Goal: Task Accomplishment & Management: Manage account settings

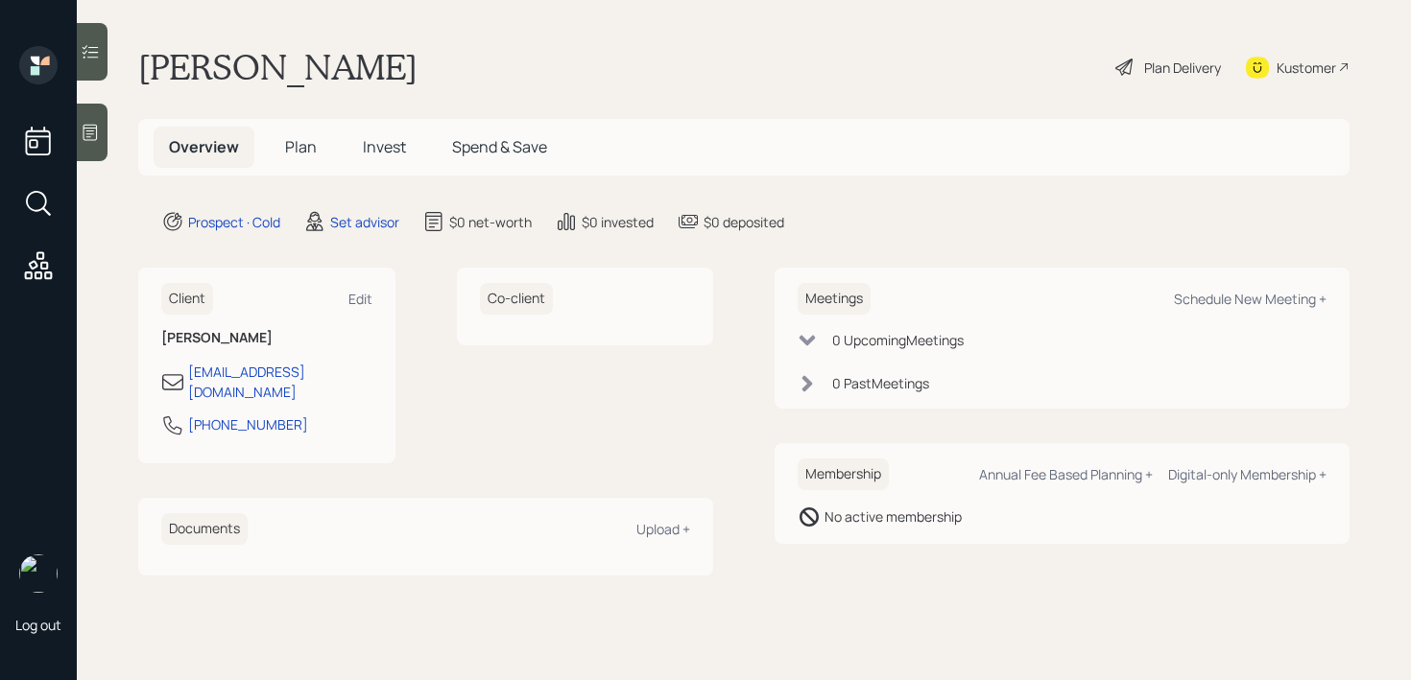
click at [95, 139] on icon at bounding box center [90, 133] width 14 height 16
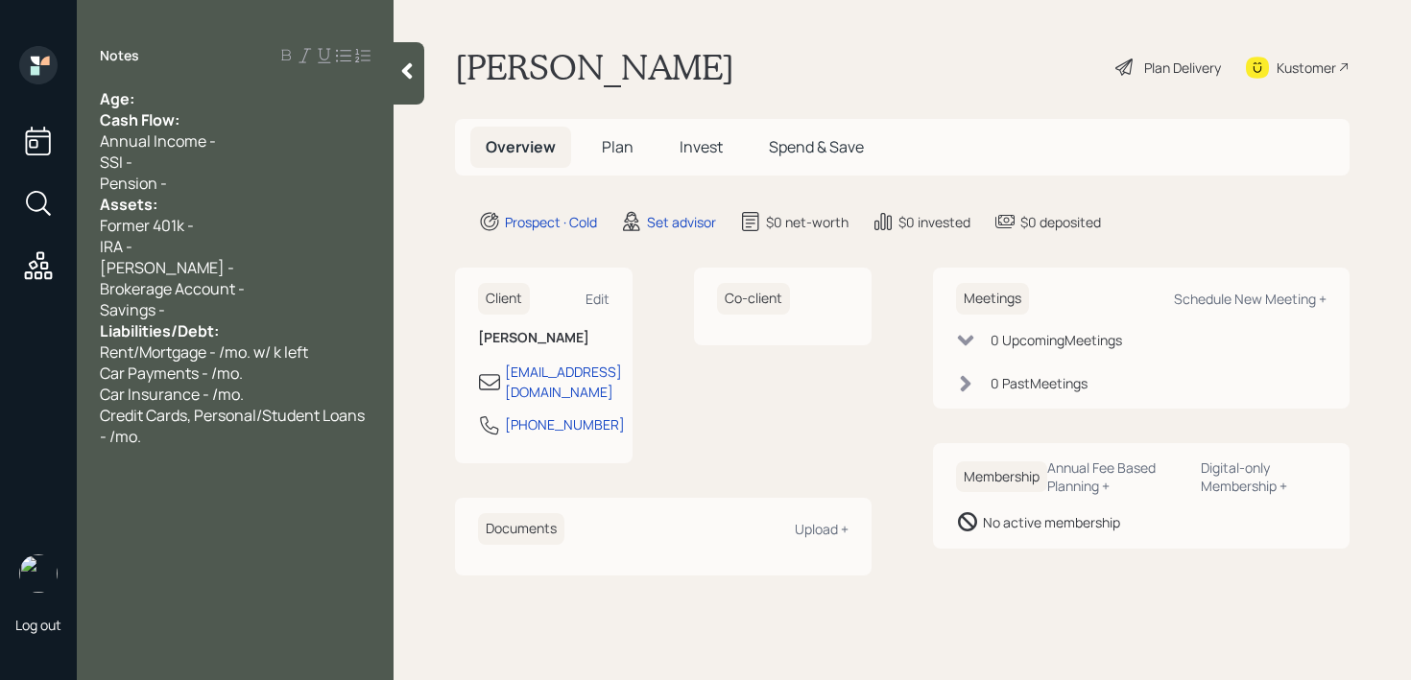
click at [203, 102] on div "Age:" at bounding box center [235, 98] width 271 height 21
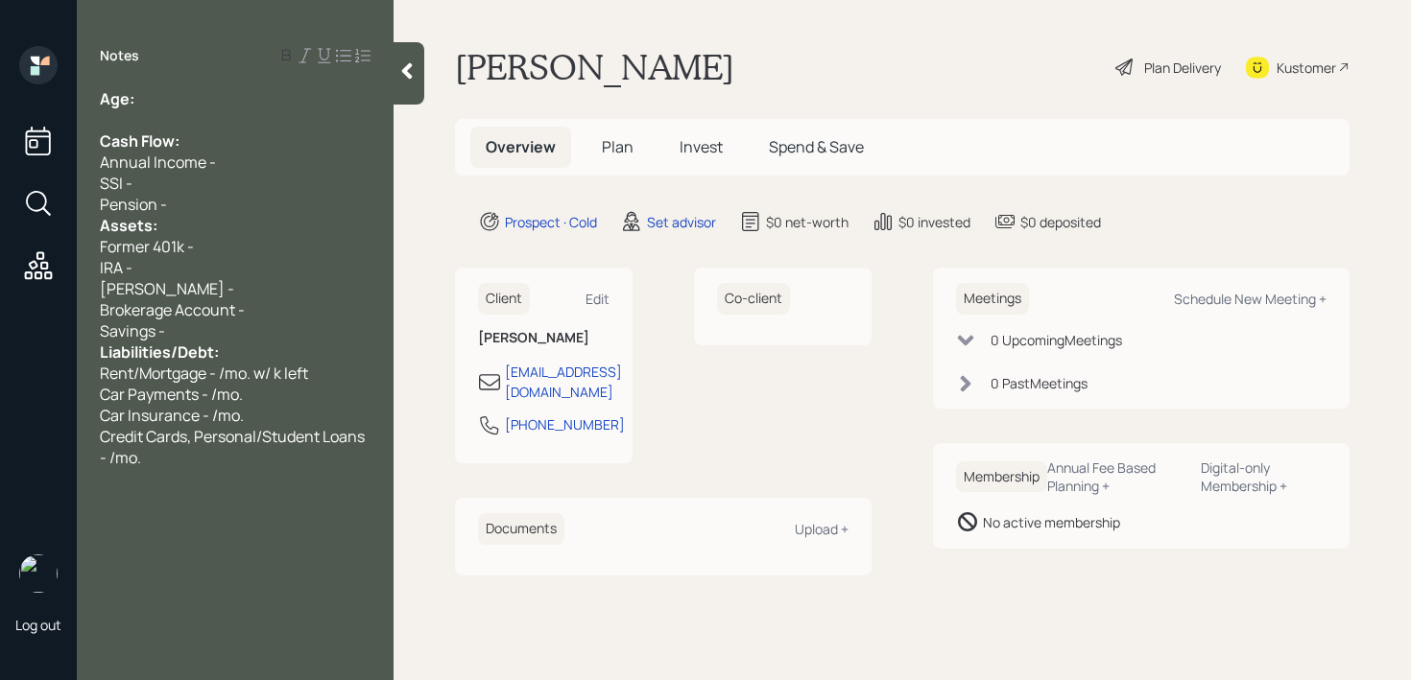
click at [215, 194] on div "Pension -" at bounding box center [235, 204] width 271 height 21
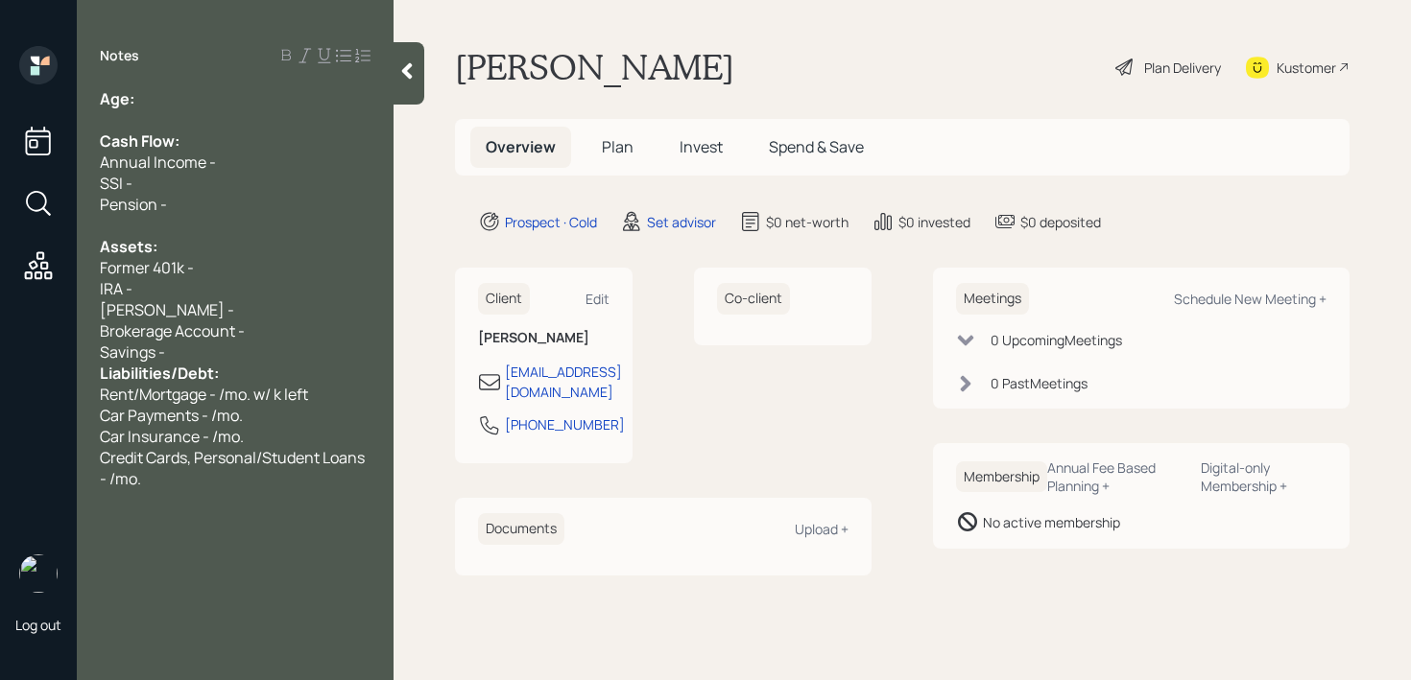
click at [316, 351] on div "Savings -" at bounding box center [235, 352] width 271 height 21
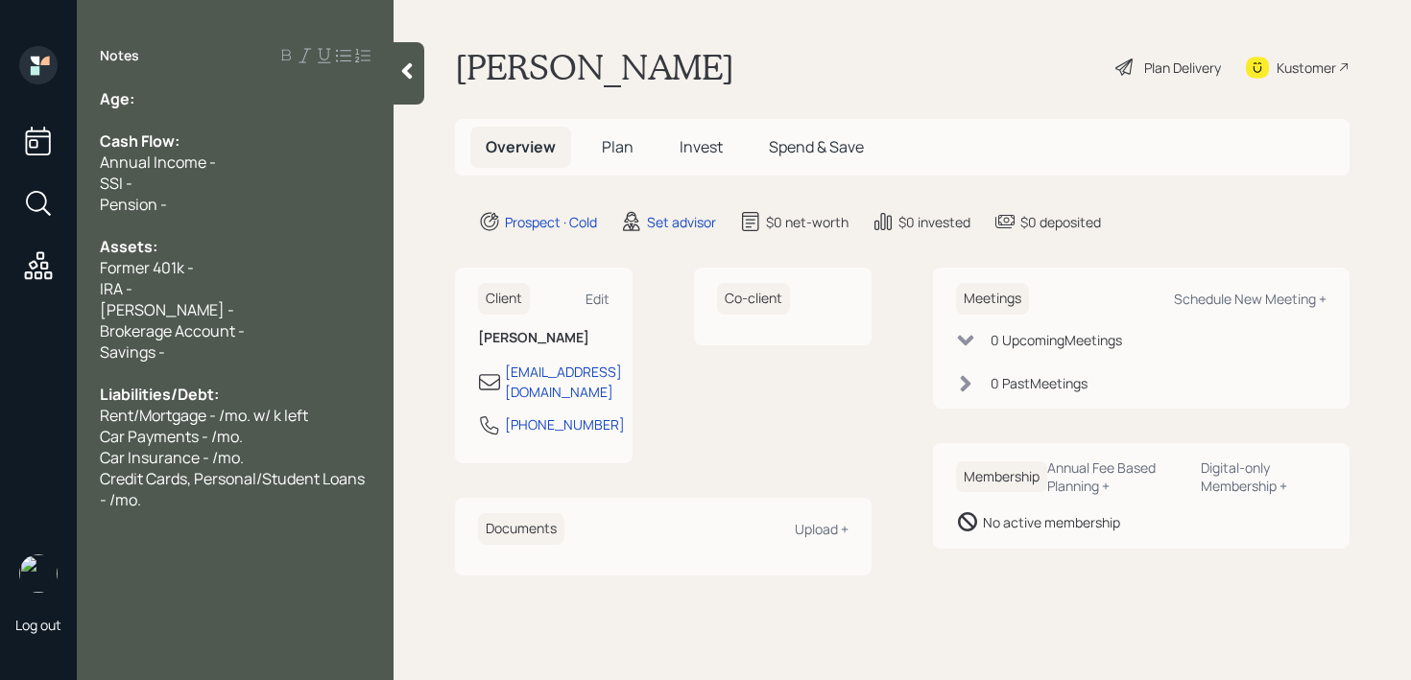
click at [304, 83] on div "Notes Age: Cash Flow: Annual Income - SSI - Pension - Assets: Former 401k - IRA…" at bounding box center [235, 351] width 317 height 611
click at [295, 102] on div "Age:" at bounding box center [235, 98] width 271 height 21
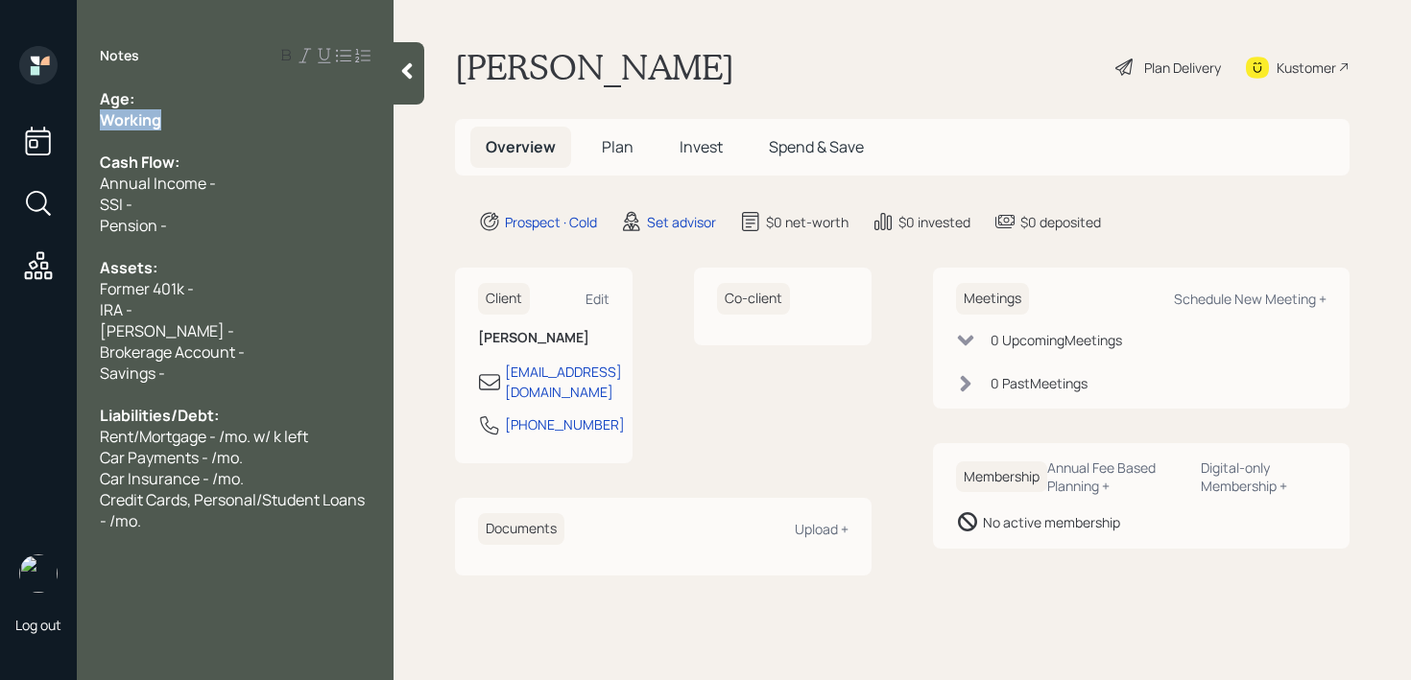
drag, startPoint x: 173, startPoint y: 129, endPoint x: 75, endPoint y: 129, distance: 97.9
click at [75, 129] on div "Log out Notes Age: Working Cash Flow: Annual Income - SSI - Pension - Assets: F…" at bounding box center [705, 340] width 1411 height 680
click at [167, 128] on div "Working" at bounding box center [235, 119] width 271 height 21
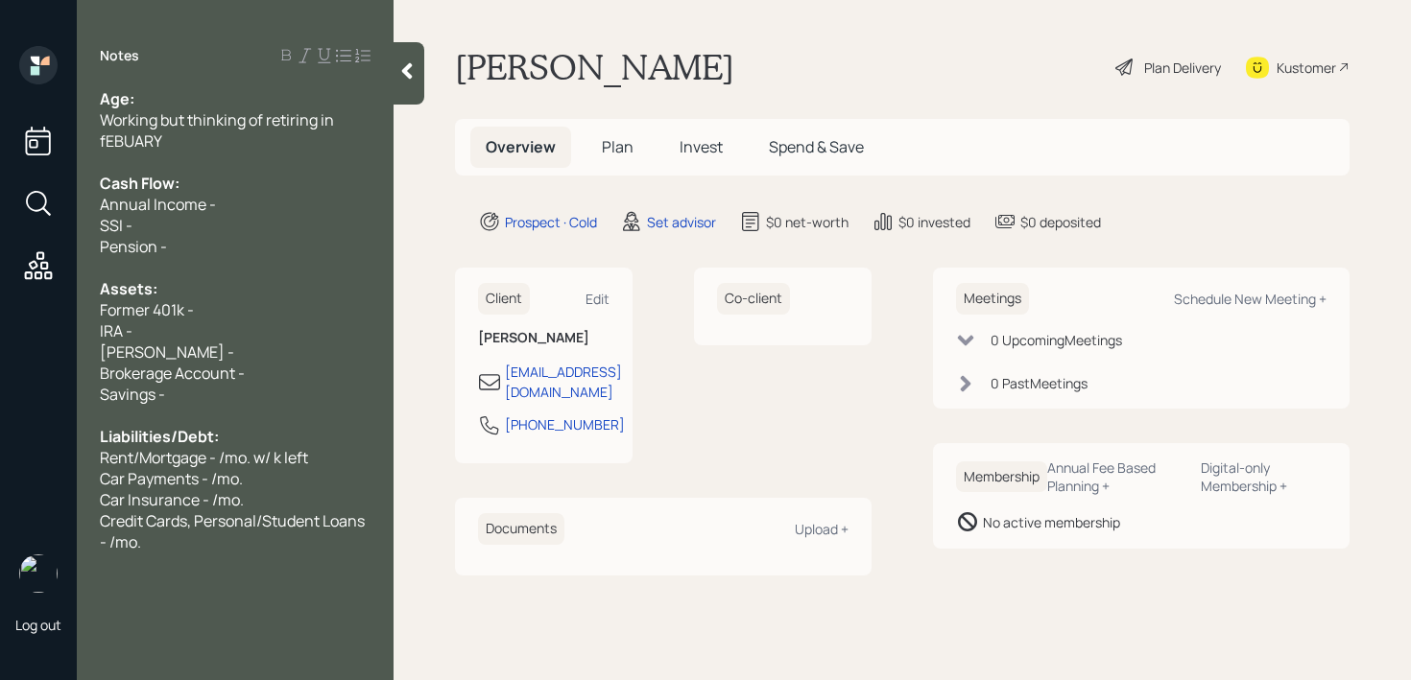
click at [267, 125] on span "Working but thinking of retiring in fEBUARY" at bounding box center [218, 130] width 237 height 42
drag, startPoint x: 168, startPoint y: 144, endPoint x: 103, endPoint y: 144, distance: 65.3
click at [103, 144] on div "Working but thinking of retiring in fEBUARY" at bounding box center [235, 130] width 271 height 42
drag, startPoint x: 205, startPoint y: 150, endPoint x: 160, endPoint y: 127, distance: 50.6
click at [160, 127] on div "Working but thinking of retiring in February" at bounding box center [235, 130] width 271 height 42
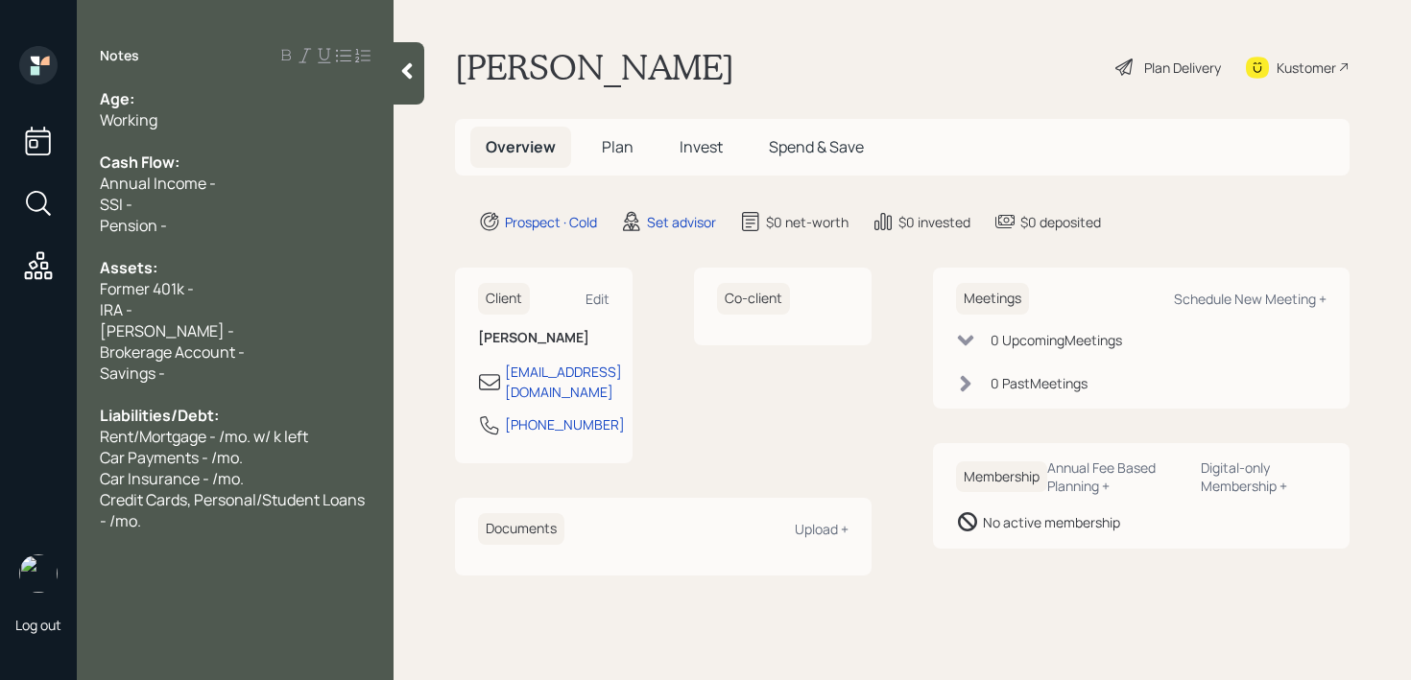
click at [183, 81] on div "Notes Age: Working Cash Flow: Annual Income - SSI - Pension - Assets: Former 40…" at bounding box center [235, 351] width 317 height 611
click at [181, 114] on div "Working" at bounding box center [235, 119] width 271 height 21
click at [182, 106] on div "Age:" at bounding box center [235, 98] width 271 height 21
click at [182, 106] on div "Age: [DEMOGRAPHIC_DATA]" at bounding box center [235, 98] width 271 height 21
click at [142, 95] on span "Age: [DEMOGRAPHIC_DATA]" at bounding box center [207, 98] width 215 height 21
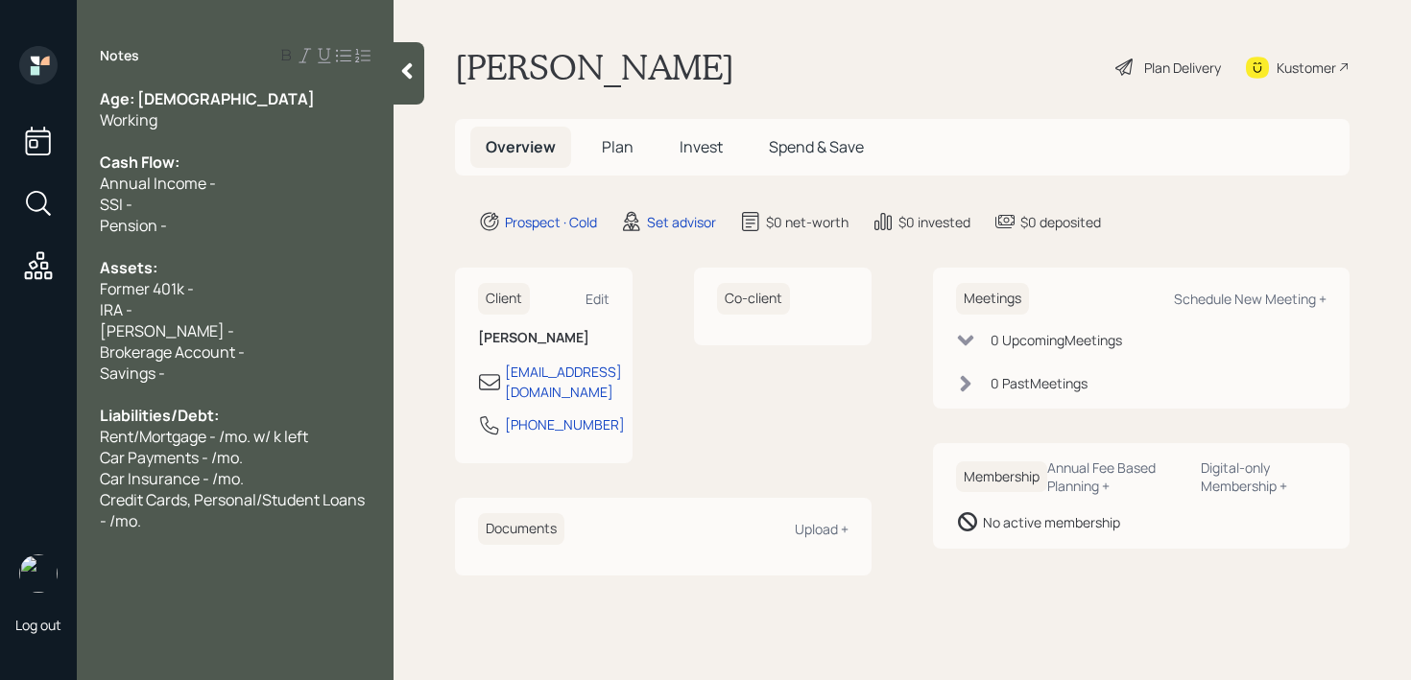
click at [142, 95] on span "Age: [DEMOGRAPHIC_DATA]" at bounding box center [207, 98] width 215 height 21
drag, startPoint x: 138, startPoint y: 95, endPoint x: 155, endPoint y: 95, distance: 16.3
click at [155, 95] on div "Age: [DEMOGRAPHIC_DATA]" at bounding box center [235, 98] width 271 height 21
click at [178, 323] on div "[PERSON_NAME] -" at bounding box center [235, 331] width 271 height 21
click at [186, 305] on div "IRA -" at bounding box center [235, 309] width 271 height 21
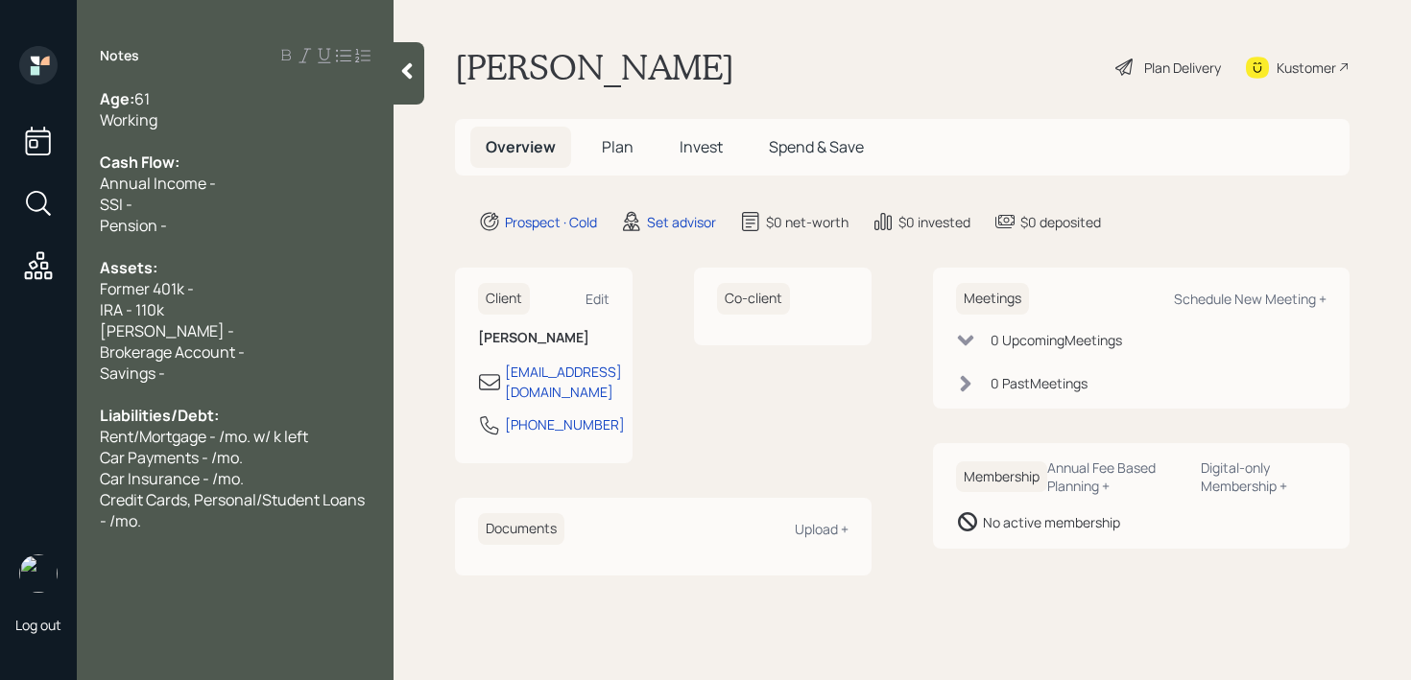
click at [197, 310] on div "IRA - 110k" at bounding box center [235, 309] width 271 height 21
drag, startPoint x: 207, startPoint y: 297, endPoint x: 8, endPoint y: 297, distance: 199.6
click at [8, 297] on div "Log out Notes Age: [DEMOGRAPHIC_DATA] Working Cash Flow: Annual Income - SSI - …" at bounding box center [705, 340] width 1411 height 680
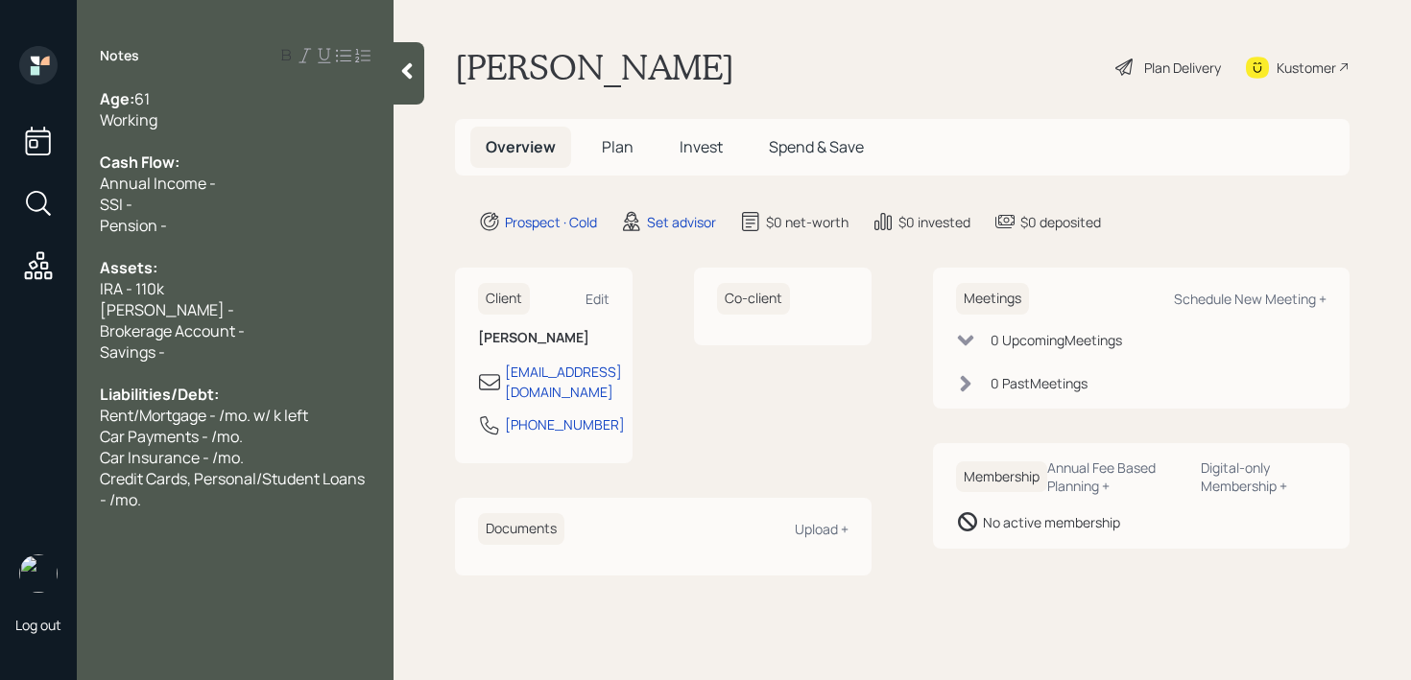
drag, startPoint x: 166, startPoint y: 309, endPoint x: 98, endPoint y: 309, distance: 68.1
click at [118, 309] on span "[PERSON_NAME] -" at bounding box center [167, 309] width 134 height 21
drag, startPoint x: 277, startPoint y: 339, endPoint x: 45, endPoint y: 321, distance: 232.9
click at [45, 321] on div "Log out Notes Age: [DEMOGRAPHIC_DATA] Working Cash Flow: Annual Income - SSI - …" at bounding box center [705, 340] width 1411 height 680
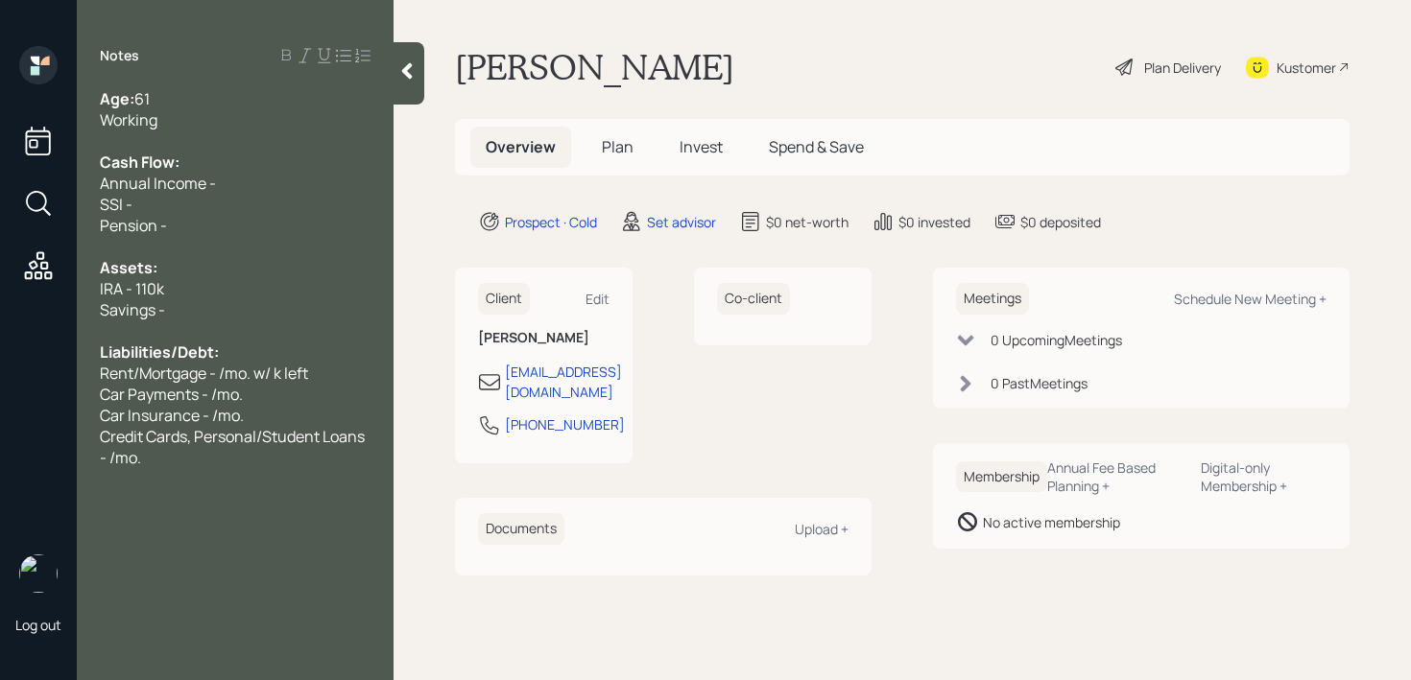
click at [196, 465] on div "Credit Cards, Personal/Student Loans - /mo." at bounding box center [235, 447] width 271 height 42
click at [172, 294] on div "IRA - 110k" at bounding box center [235, 288] width 271 height 21
click at [173, 301] on div "Savings -" at bounding box center [235, 309] width 271 height 21
click at [294, 178] on div "Annual Income -" at bounding box center [235, 183] width 271 height 21
click at [155, 191] on span "Annual Income - 20k" at bounding box center [172, 183] width 145 height 21
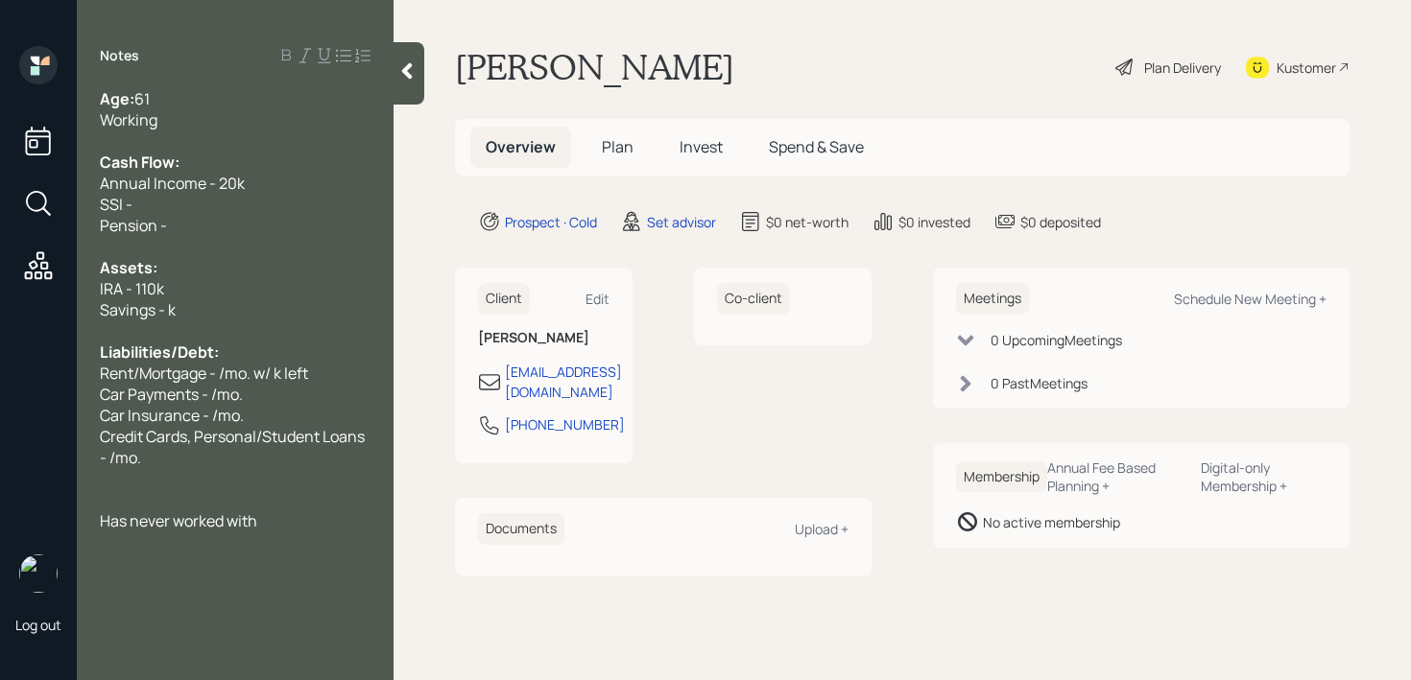
click at [169, 205] on div "SSI -" at bounding box center [235, 204] width 271 height 21
click at [0, 203] on div "Log out Notes Age: [DEMOGRAPHIC_DATA] Working Cash Flow: Annual Income - 20k SS…" at bounding box center [705, 340] width 1411 height 680
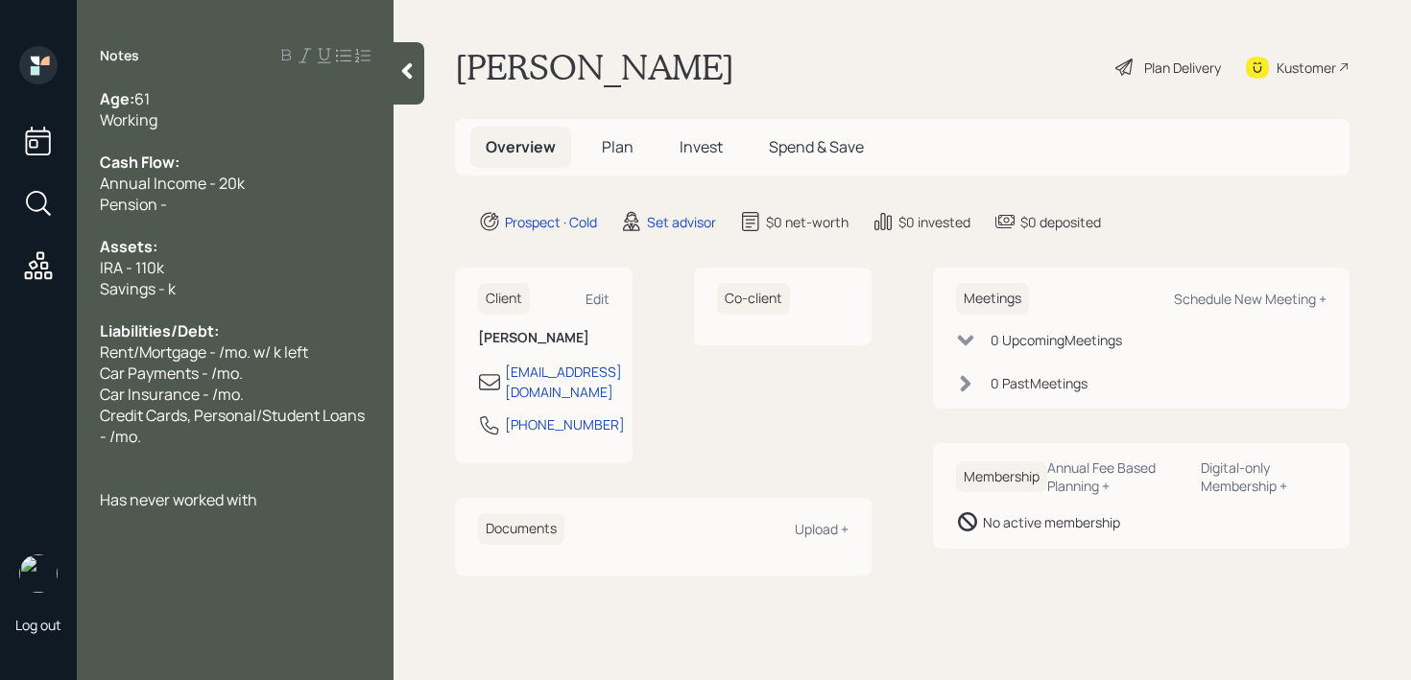
click at [215, 200] on div "Pension -" at bounding box center [235, 204] width 271 height 21
drag, startPoint x: 215, startPoint y: 200, endPoint x: 0, endPoint y: 200, distance: 215.0
click at [0, 200] on div "Log out Notes Age: [DEMOGRAPHIC_DATA] Working Cash Flow: Annual Income - 20k Pe…" at bounding box center [705, 340] width 1411 height 680
drag, startPoint x: 254, startPoint y: 291, endPoint x: 0, endPoint y: 296, distance: 254.4
click at [0, 296] on div "Log out Notes Age: [DEMOGRAPHIC_DATA] Working Cash Flow: Annual Income - 20k Pe…" at bounding box center [705, 340] width 1411 height 680
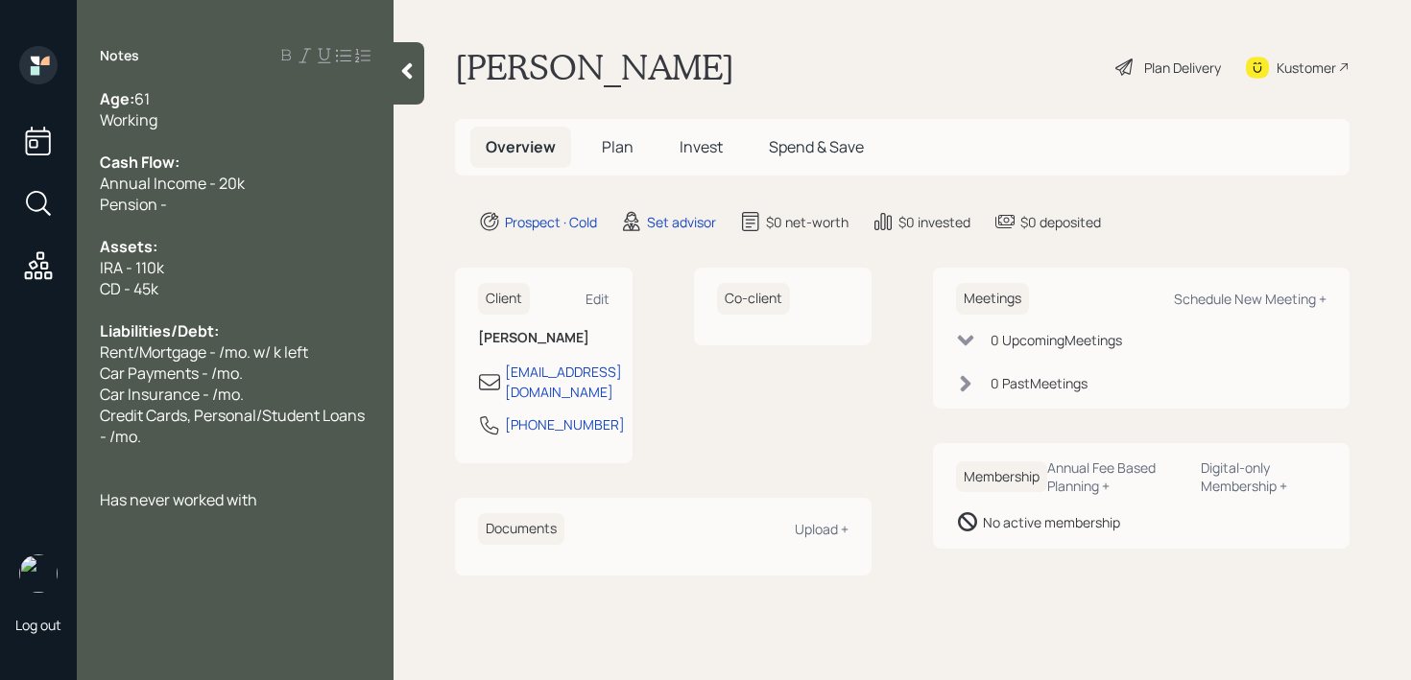
click at [252, 244] on div "Assets:" at bounding box center [235, 246] width 271 height 21
click at [240, 296] on div "CD - 45k" at bounding box center [235, 288] width 271 height 21
click at [241, 325] on div "Liabilities/Debt:" at bounding box center [235, 331] width 271 height 21
click at [232, 331] on div "Liabilities/Debt:" at bounding box center [235, 331] width 271 height 21
click at [195, 375] on span "Car Payments - /mo." at bounding box center [171, 373] width 143 height 21
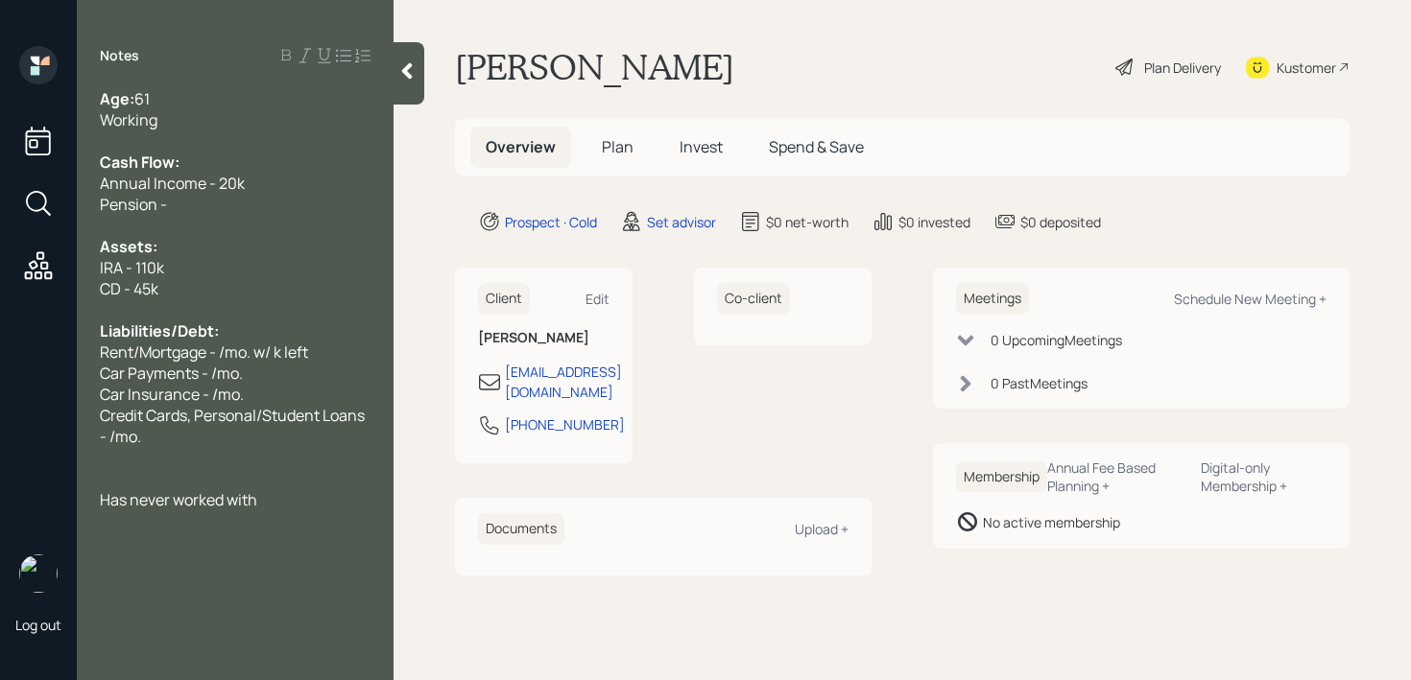
click at [172, 430] on div "Credit Cards, Personal/Student Loans - /mo." at bounding box center [235, 426] width 271 height 42
drag, startPoint x: 143, startPoint y: 351, endPoint x: 0, endPoint y: 351, distance: 143.0
click at [0, 351] on div "Log out Notes Age: [DEMOGRAPHIC_DATA] Working Cash Flow: Annual Income - 20k Pe…" at bounding box center [705, 340] width 1411 height 680
click at [316, 330] on div "Liabilities/Debt:" at bounding box center [235, 331] width 271 height 21
drag, startPoint x: 295, startPoint y: 345, endPoint x: 0, endPoint y: 345, distance: 294.6
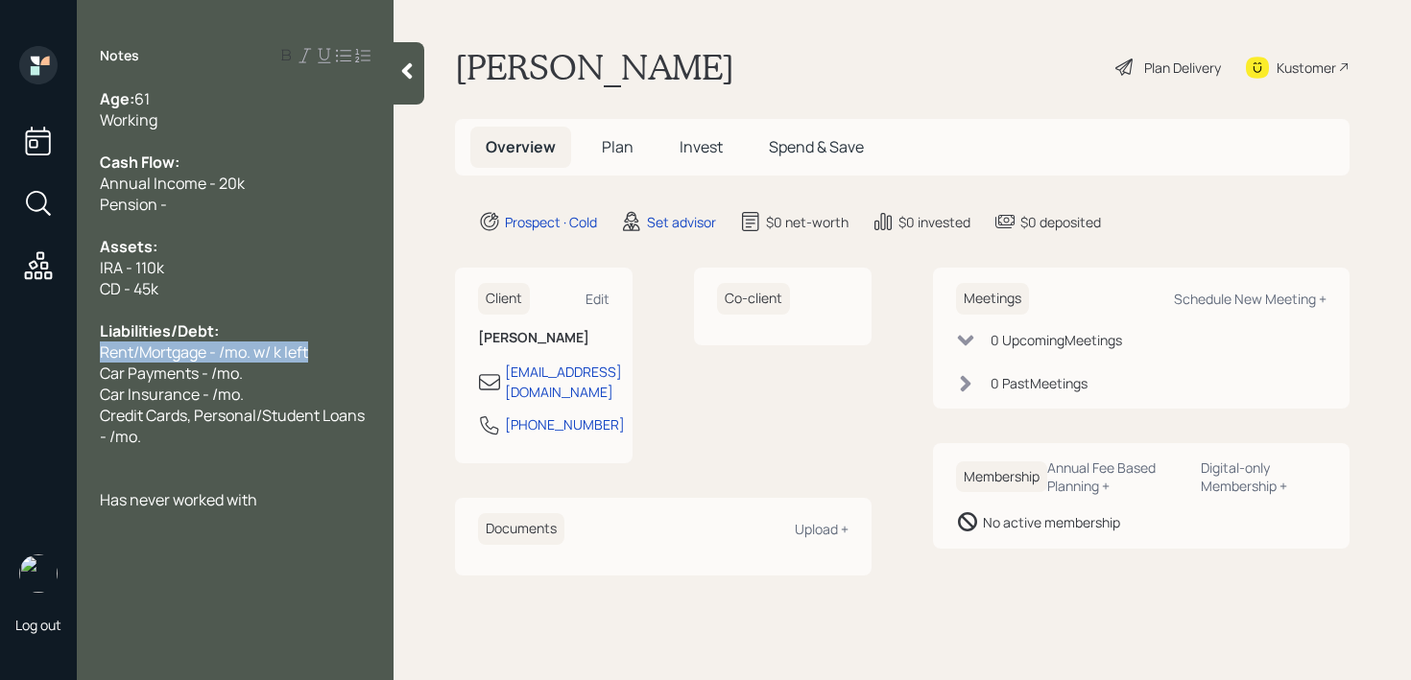
click at [0, 345] on div "Log out Notes Age: [DEMOGRAPHIC_DATA] Working Cash Flow: Annual Income - 20k Pe…" at bounding box center [705, 340] width 1411 height 680
drag, startPoint x: 247, startPoint y: 358, endPoint x: 0, endPoint y: 358, distance: 246.6
click at [0, 358] on div "Log out Notes Age: [DEMOGRAPHIC_DATA] Working Cash Flow: Annual Income - 20k Pe…" at bounding box center [705, 340] width 1411 height 680
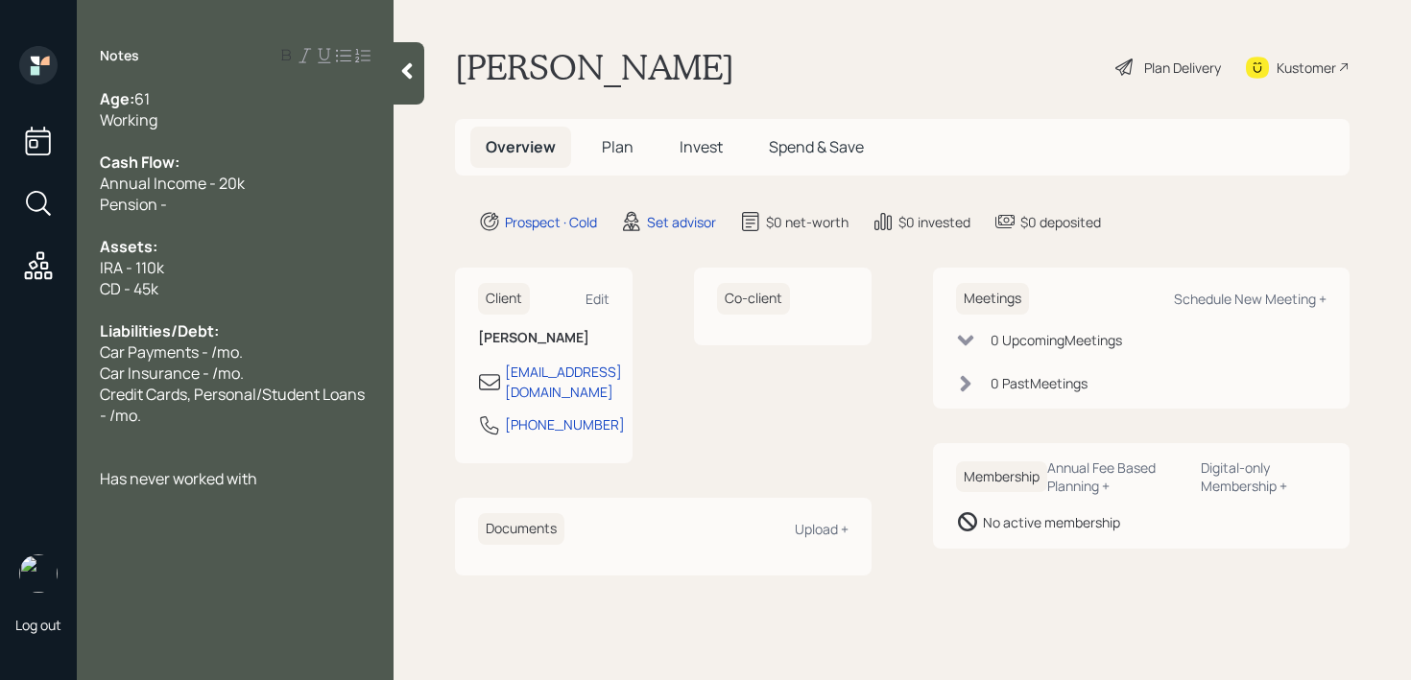
click at [232, 363] on span "Car Insurance - /mo." at bounding box center [172, 373] width 144 height 21
drag, startPoint x: 248, startPoint y: 363, endPoint x: 34, endPoint y: 352, distance: 214.3
click at [34, 352] on div "Log out Notes Age: [DEMOGRAPHIC_DATA] Working Cash Flow: Annual Income - 20k Pe…" at bounding box center [705, 340] width 1411 height 680
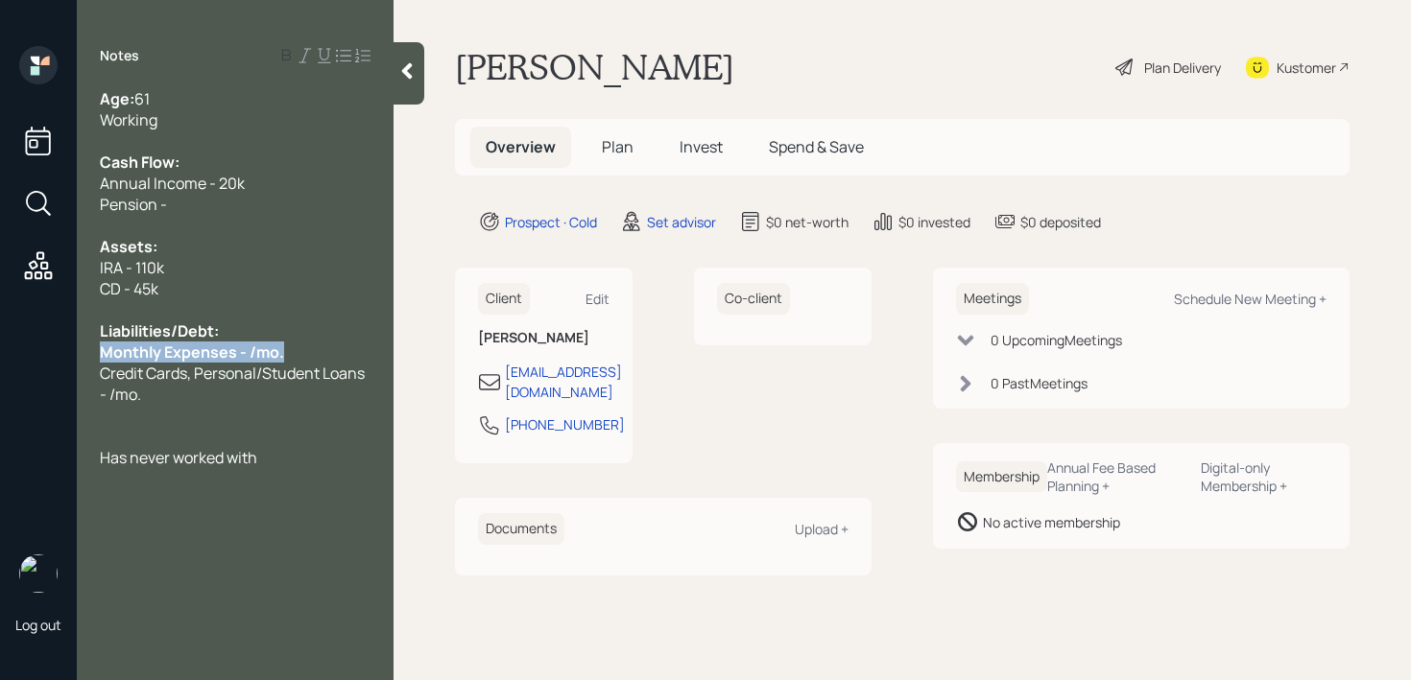
drag, startPoint x: 312, startPoint y: 349, endPoint x: 0, endPoint y: 349, distance: 311.9
click at [0, 349] on div "Log out Notes Age: [DEMOGRAPHIC_DATA] Working Cash Flow: Annual Income - 20k Pe…" at bounding box center [705, 340] width 1411 height 680
click at [232, 348] on span "Monthly Expenses - /mo." at bounding box center [186, 352] width 172 height 21
click at [226, 398] on div "Credit Cards, Personal/Student Loans - /mo." at bounding box center [235, 384] width 271 height 42
click at [189, 111] on div "Working" at bounding box center [235, 119] width 271 height 21
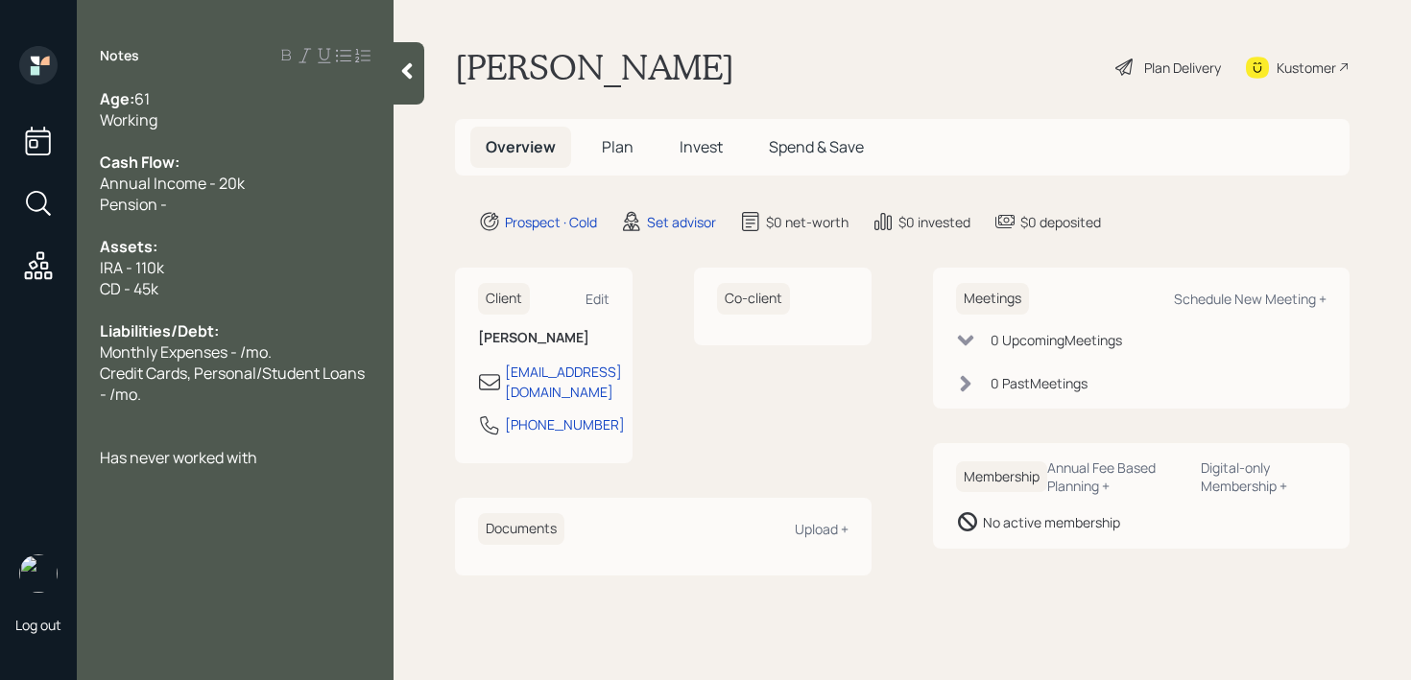
click at [303, 356] on div "Monthly Expenses - /mo." at bounding box center [235, 352] width 271 height 21
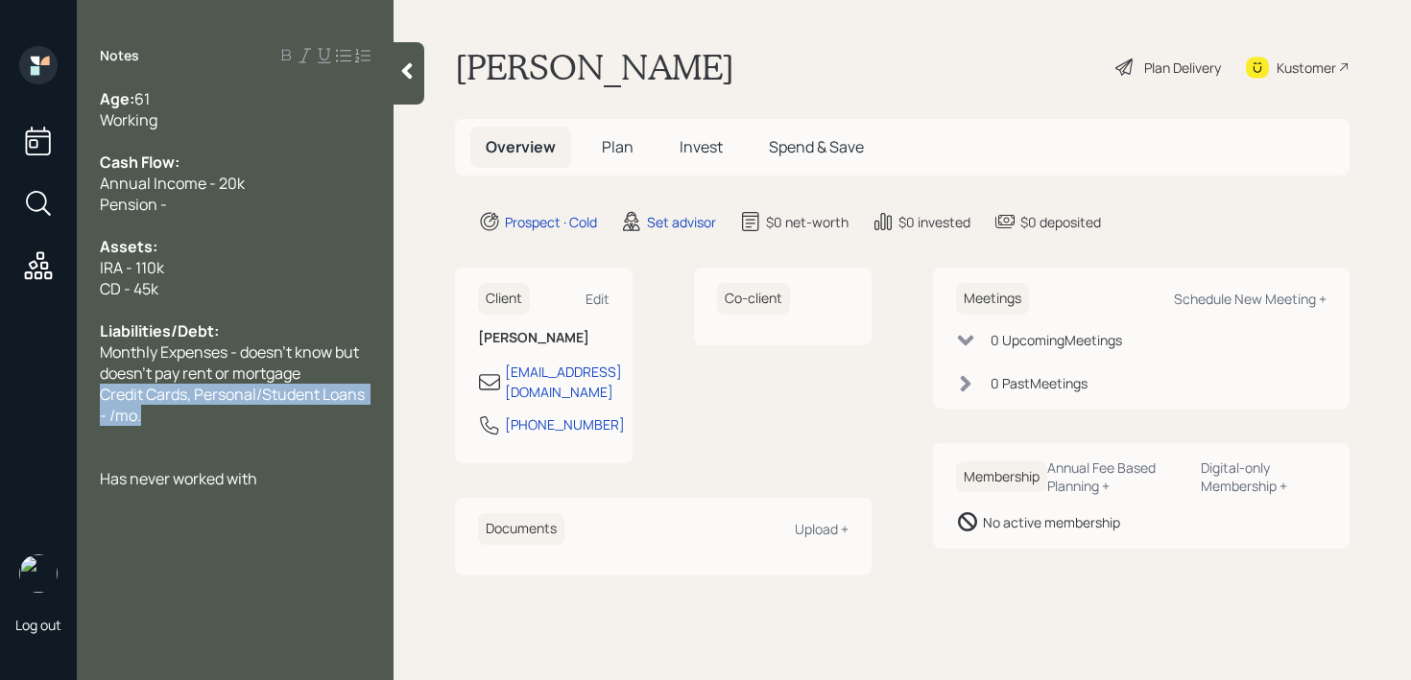
drag, startPoint x: 202, startPoint y: 413, endPoint x: 88, endPoint y: 403, distance: 113.6
click at [88, 403] on div "Age: [DEMOGRAPHIC_DATA] Working Cash Flow: Annual Income - 20k Pension - Assets…" at bounding box center [235, 288] width 317 height 401
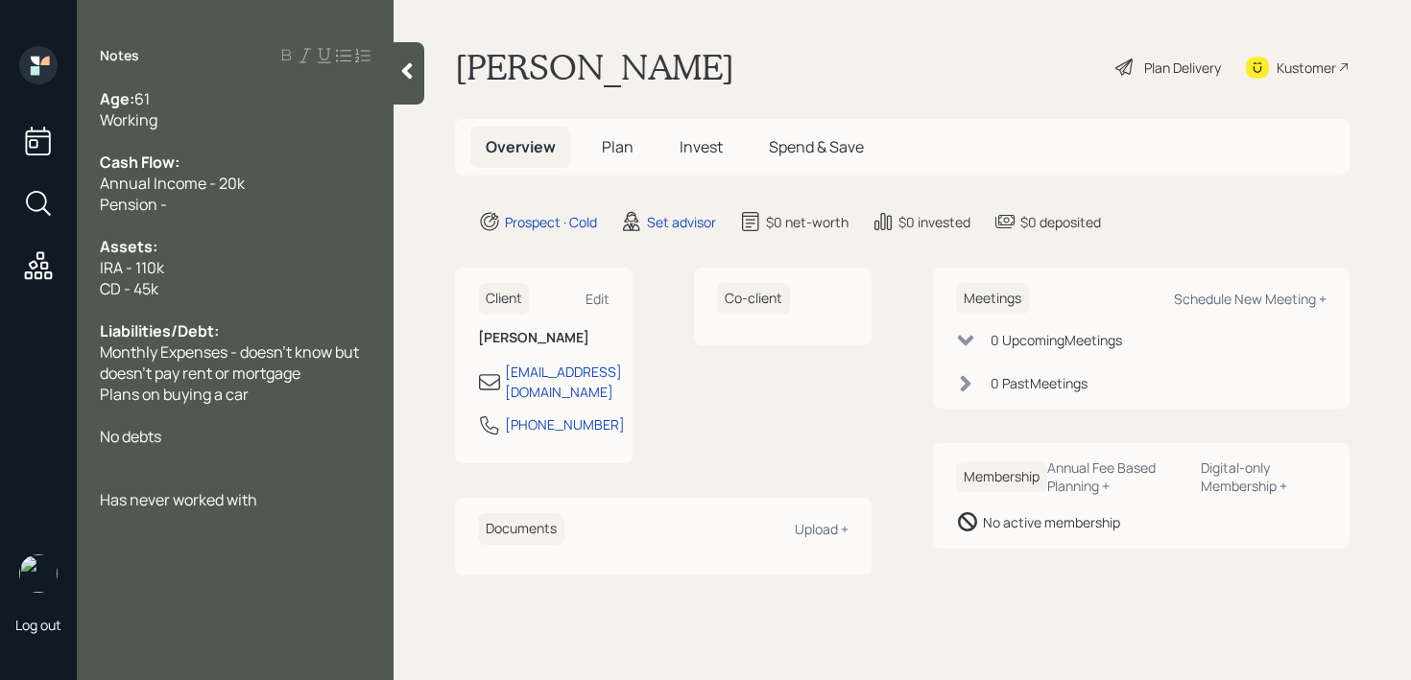
click at [315, 370] on div "Monthly Expenses - doesn't know but doesn't pay rent or mortgage" at bounding box center [235, 363] width 271 height 42
click at [295, 301] on div at bounding box center [235, 309] width 271 height 21
click at [235, 133] on div at bounding box center [235, 141] width 271 height 21
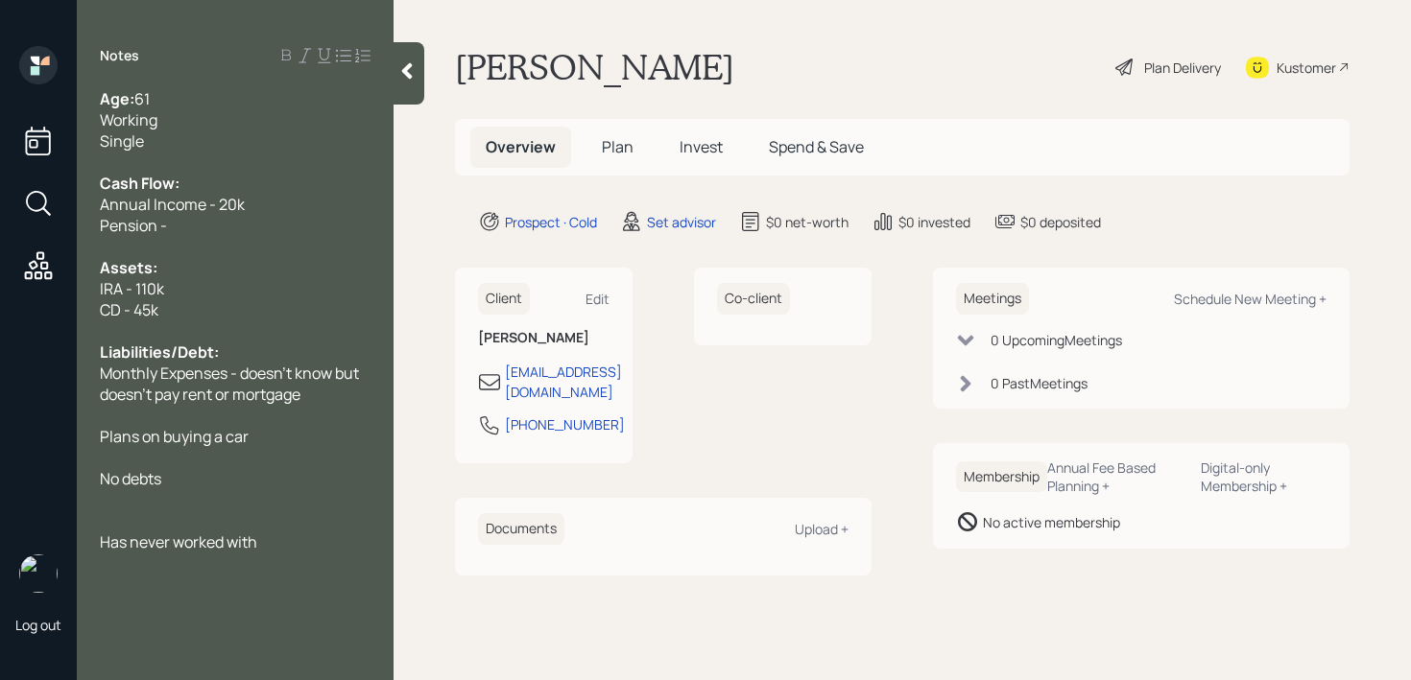
click at [252, 523] on div at bounding box center [235, 521] width 271 height 21
click at [247, 505] on div at bounding box center [235, 499] width 271 height 21
click at [295, 527] on div "Has never worked with" at bounding box center [235, 521] width 271 height 21
click at [414, 57] on div at bounding box center [408, 73] width 31 height 62
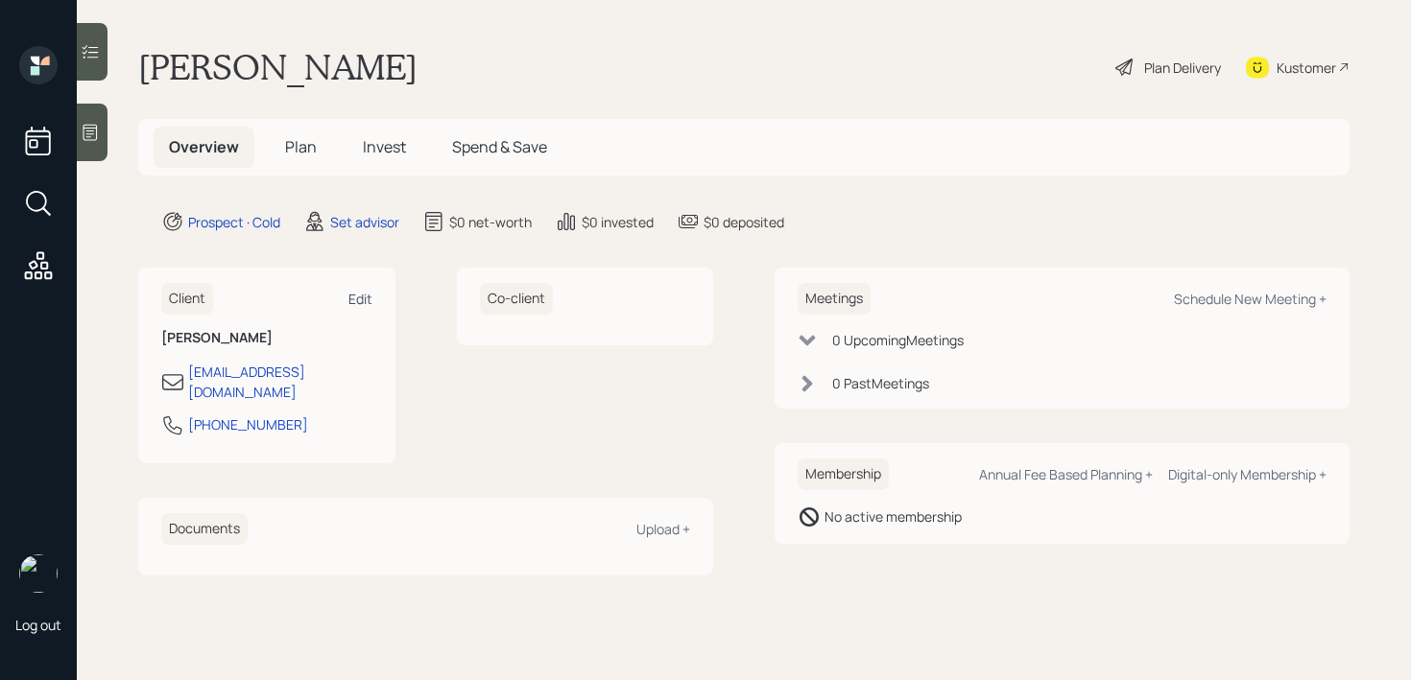
click at [358, 298] on div "Edit" at bounding box center [360, 299] width 24 height 18
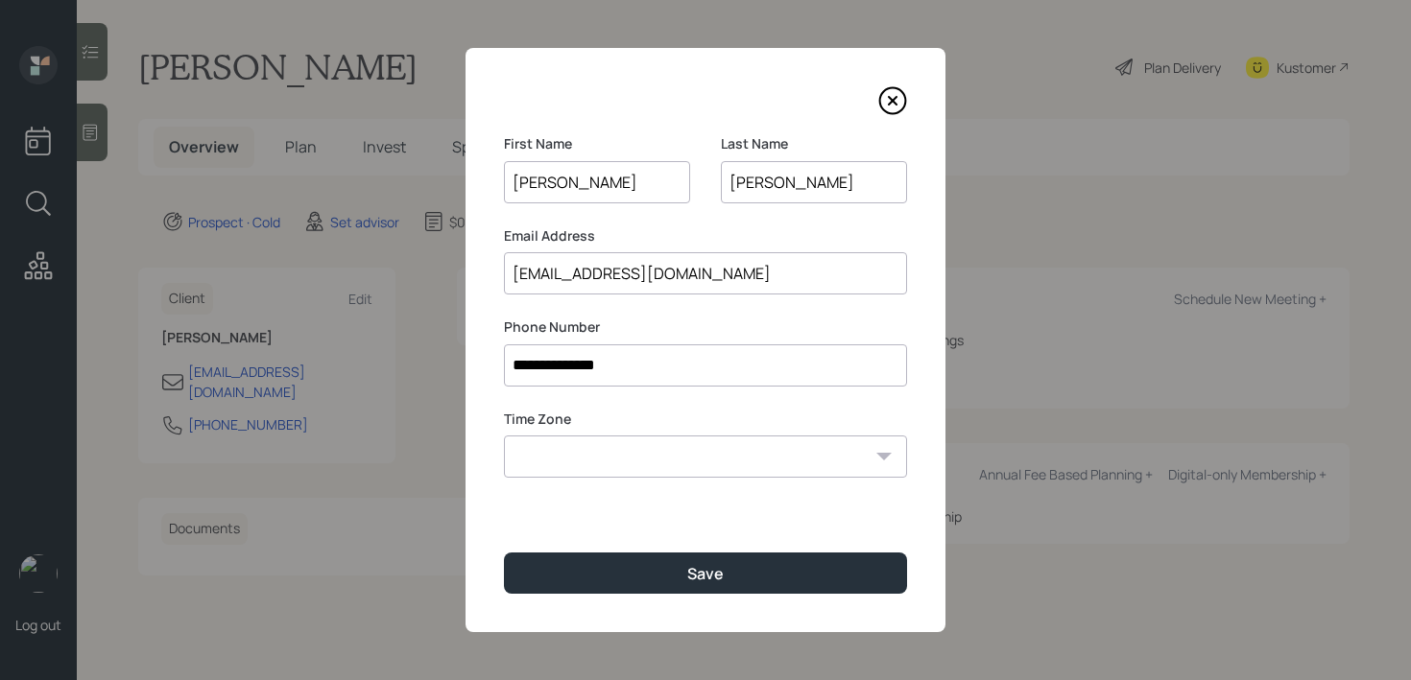
click at [706, 599] on div "**********" at bounding box center [705, 340] width 480 height 584
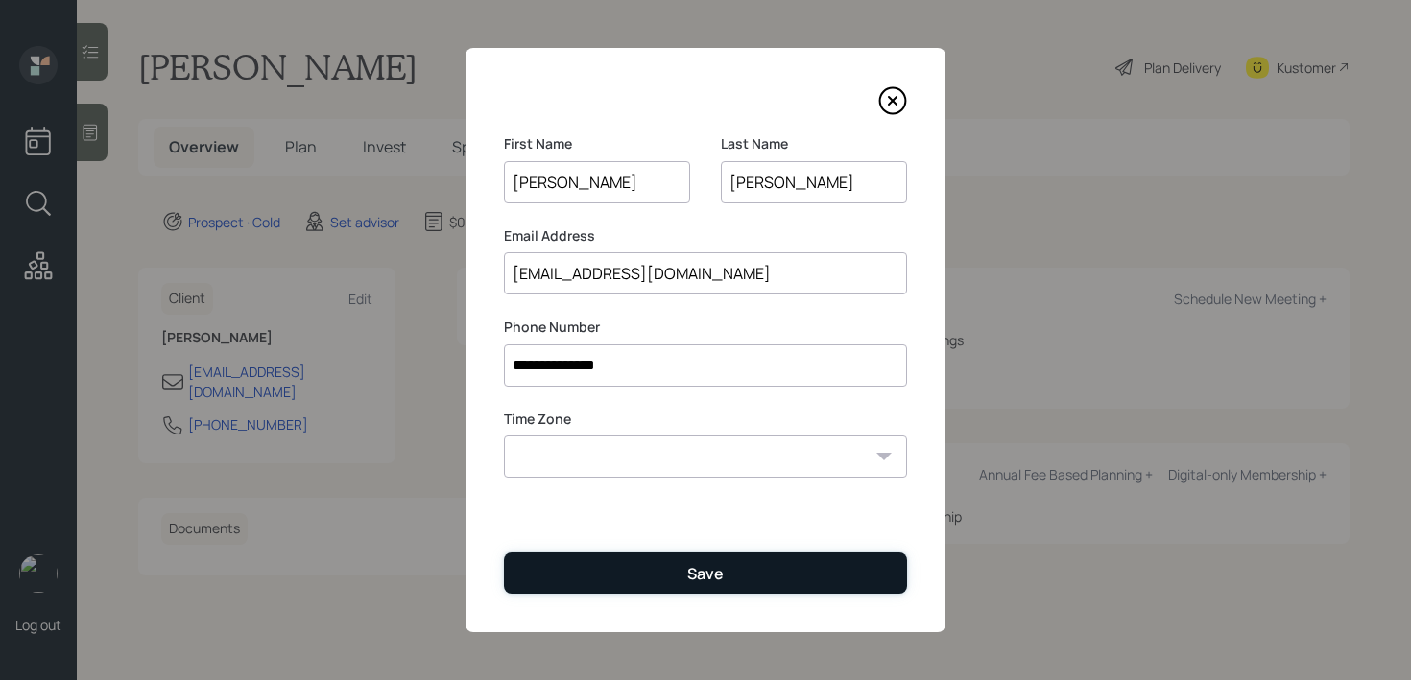
click at [718, 571] on div "Save" at bounding box center [705, 573] width 36 height 21
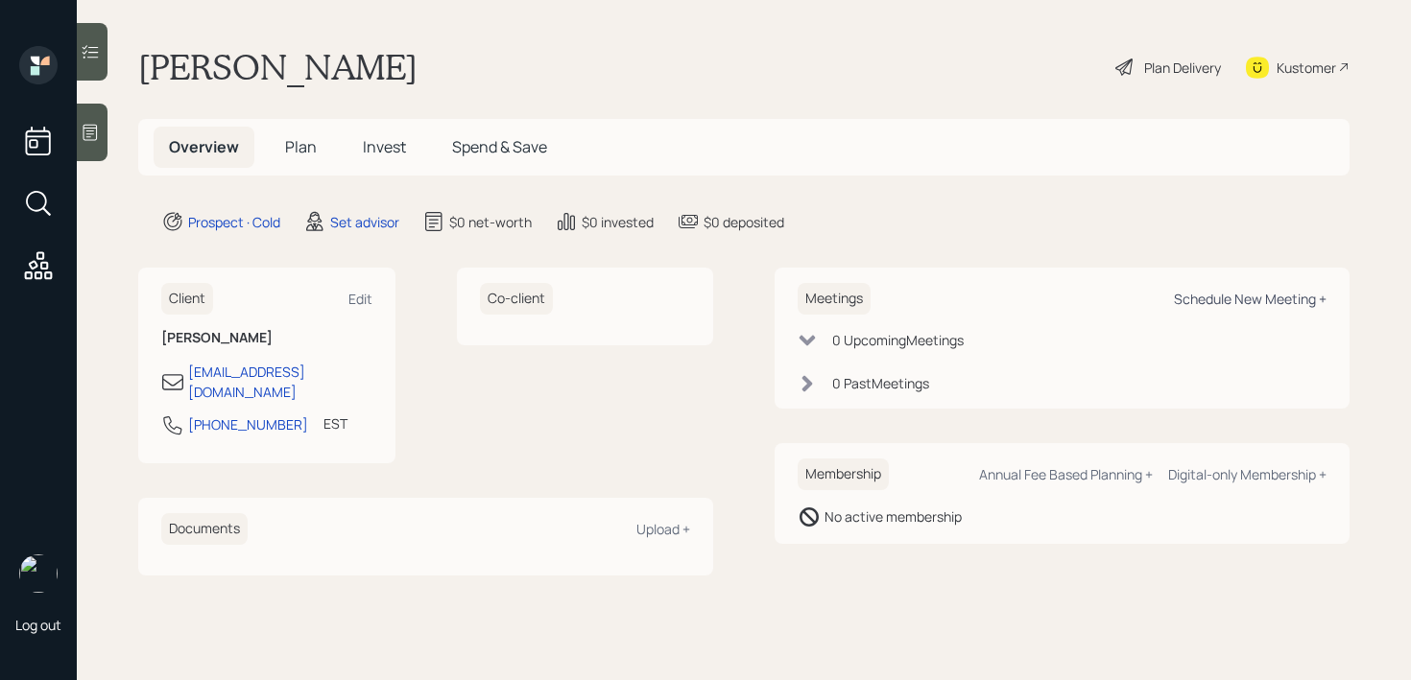
click at [1269, 298] on div "Schedule New Meeting +" at bounding box center [1250, 299] width 153 height 18
select select "round-[PERSON_NAME]"
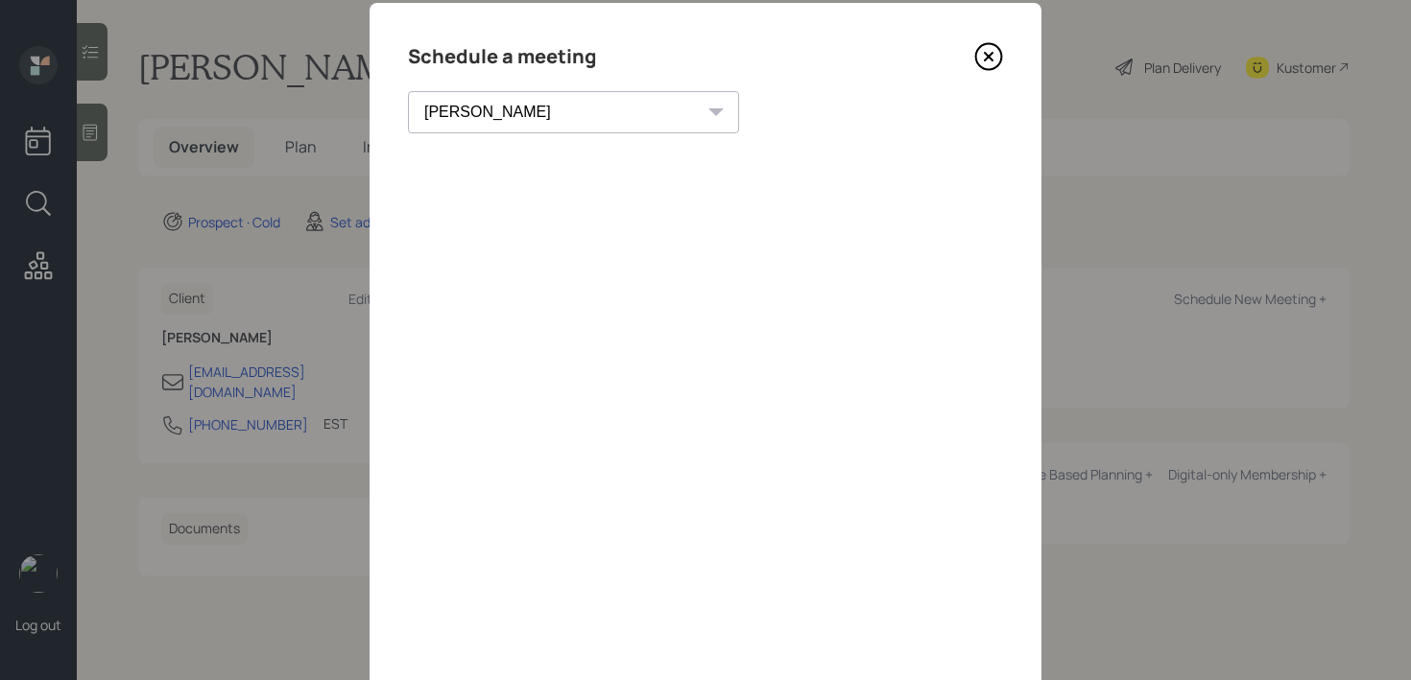
scroll to position [33, 0]
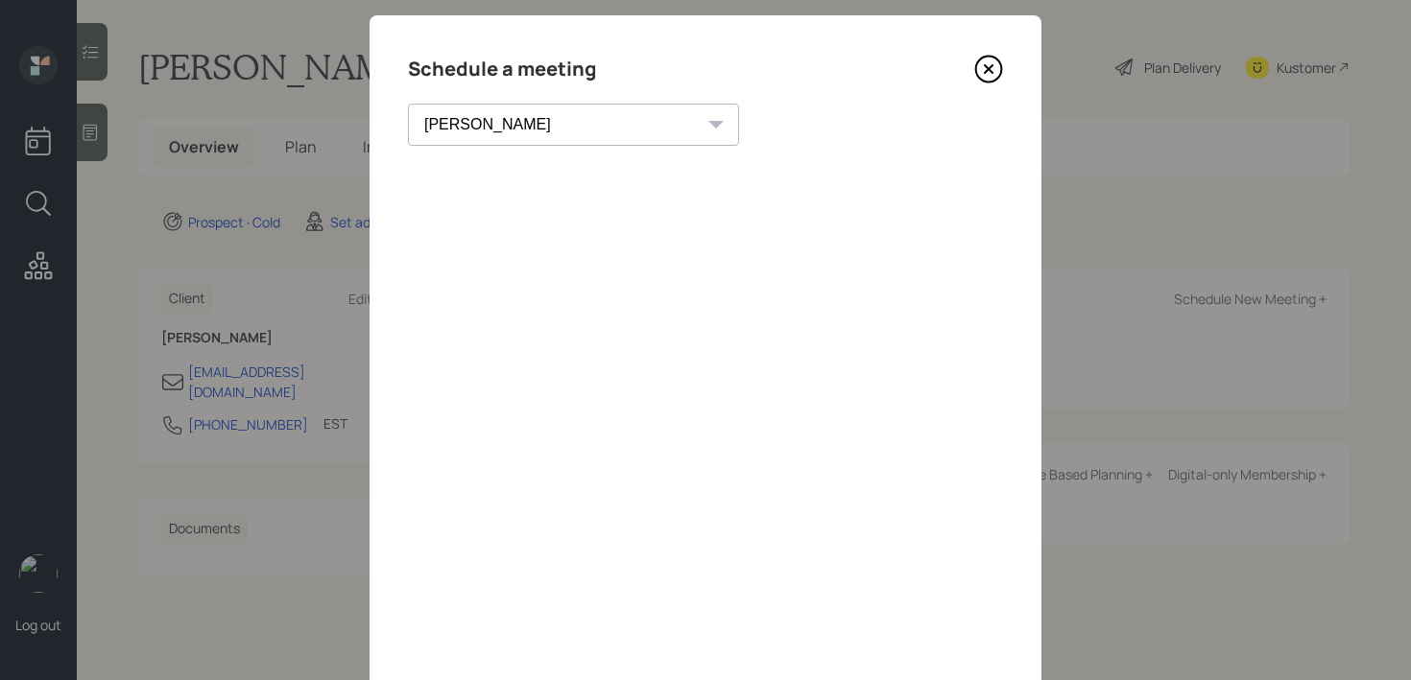
click at [987, 60] on icon at bounding box center [988, 69] width 29 height 29
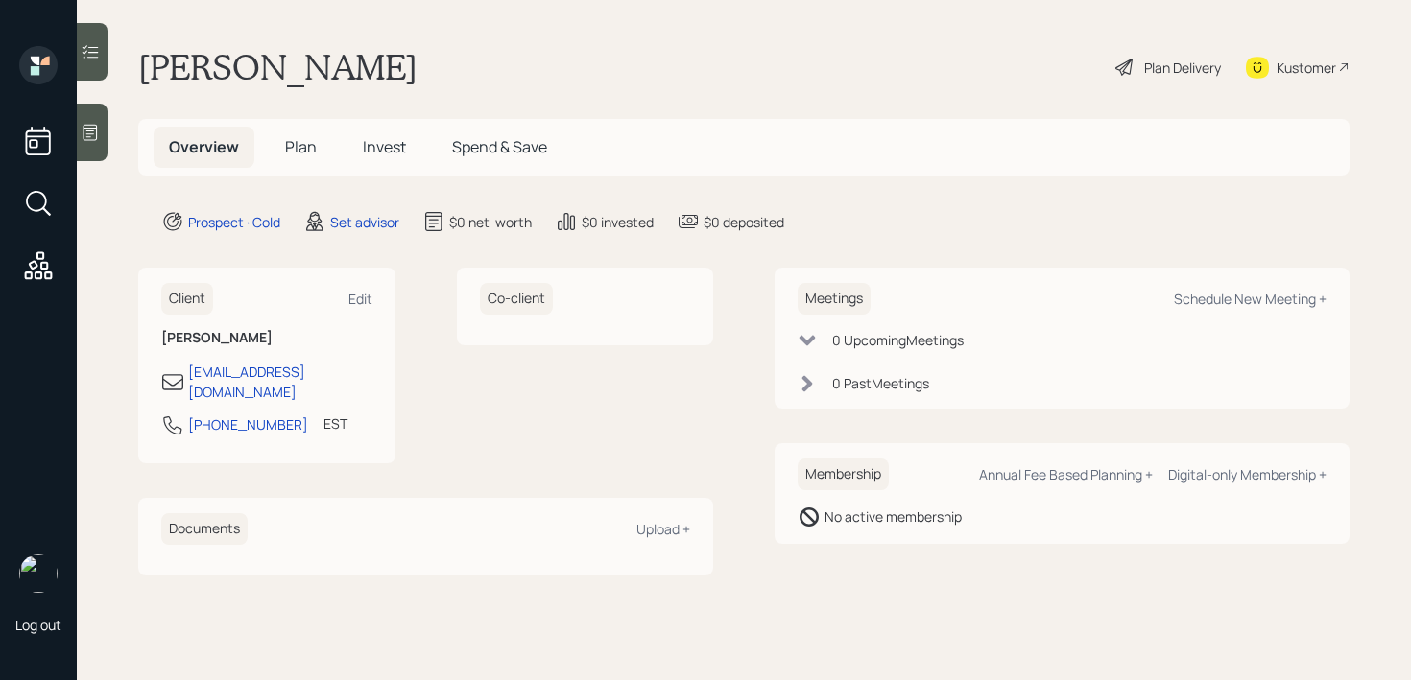
click at [97, 151] on div at bounding box center [92, 133] width 31 height 58
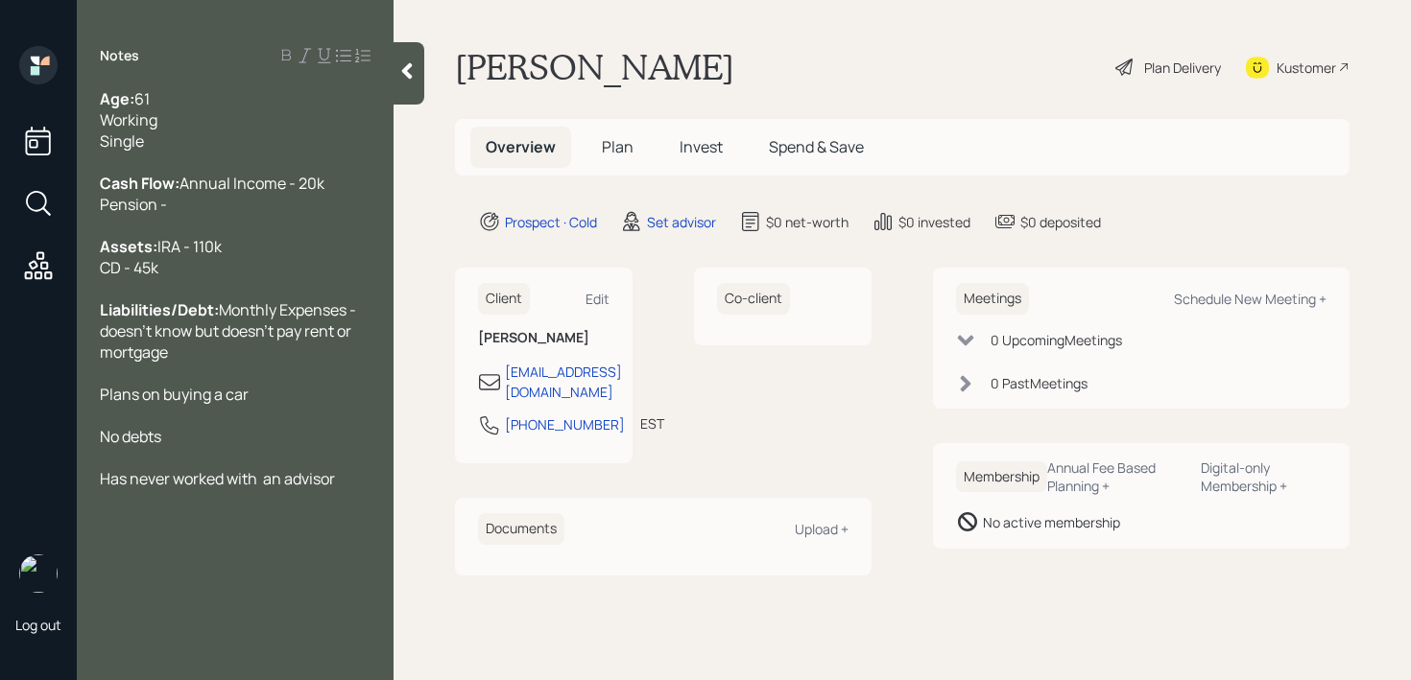
click at [168, 139] on div "Age: [DEMOGRAPHIC_DATA] Working Single" at bounding box center [235, 119] width 271 height 63
click at [205, 112] on div "Age: [DEMOGRAPHIC_DATA] Working Single" at bounding box center [235, 119] width 271 height 63
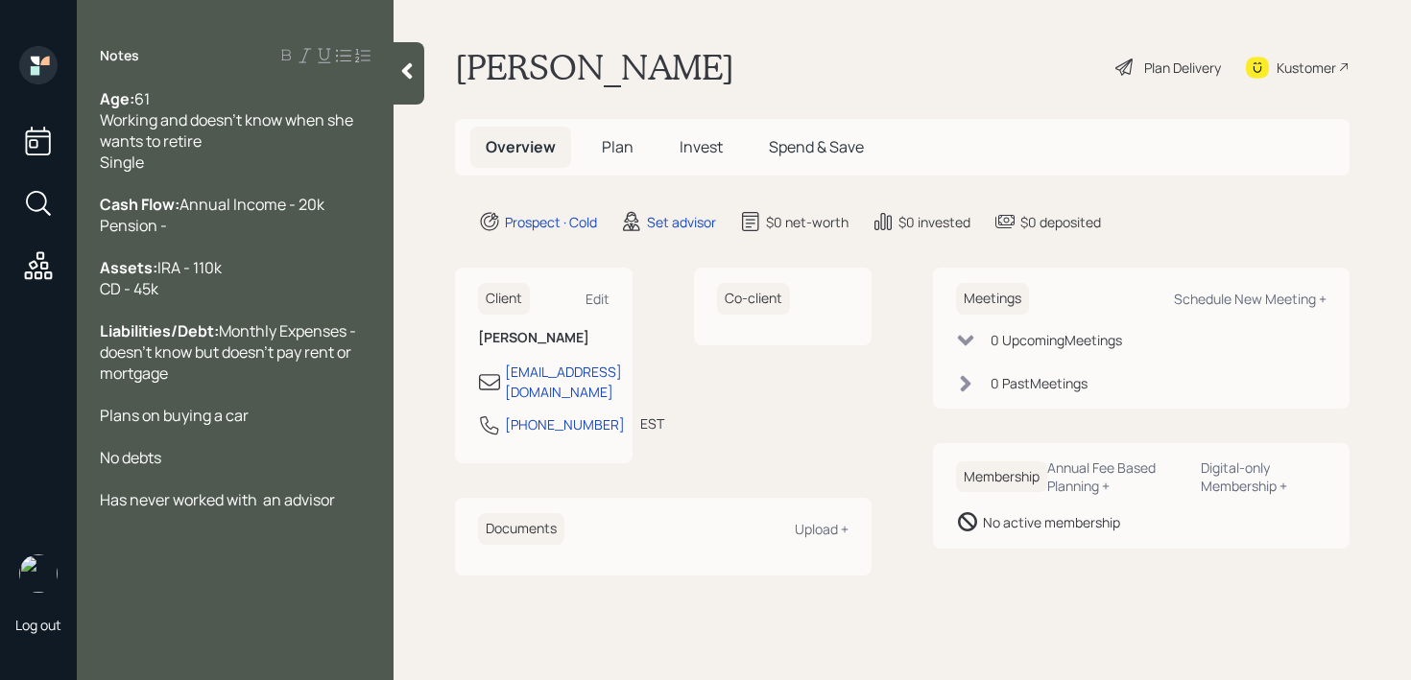
click at [1287, 68] on div "Kustomer" at bounding box center [1305, 68] width 59 height 20
drag, startPoint x: 202, startPoint y: 253, endPoint x: 25, endPoint y: 253, distance: 177.5
click at [25, 253] on div "Log out Notes Age: [DEMOGRAPHIC_DATA] Working and doesn't know when she wants t…" at bounding box center [705, 340] width 1411 height 680
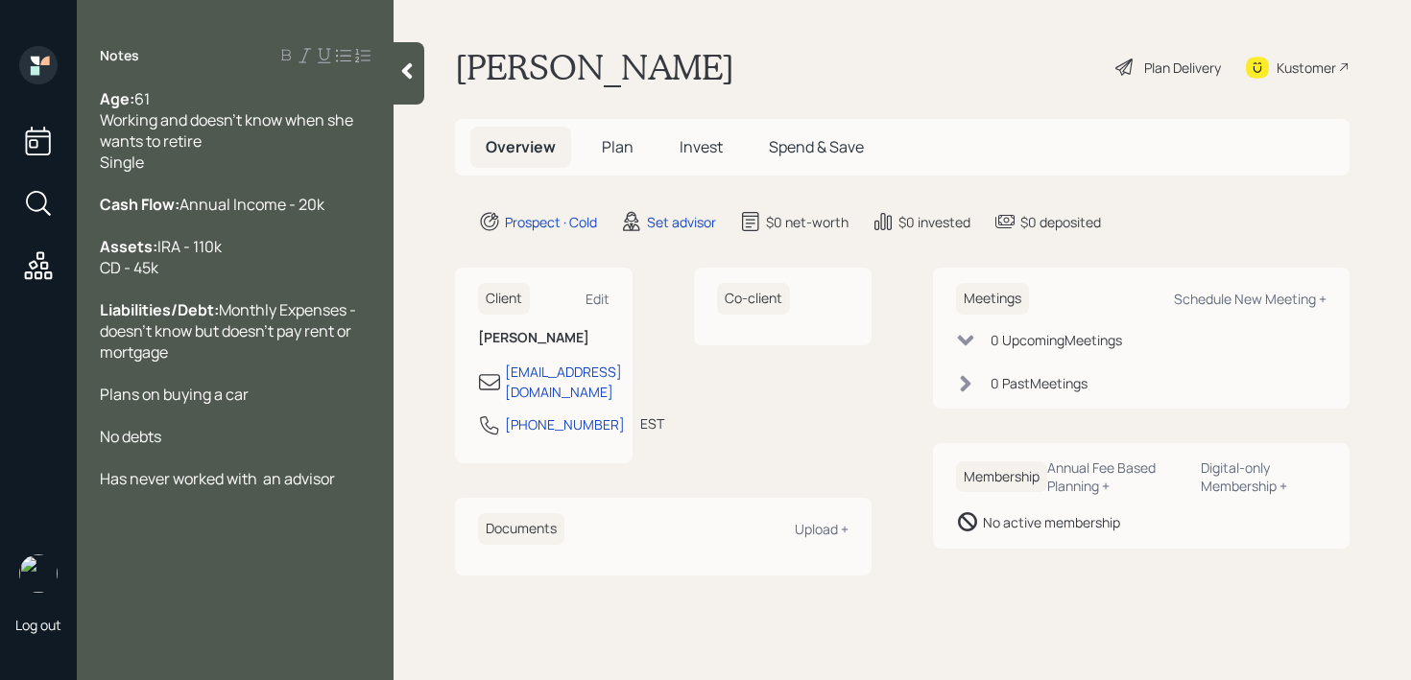
click at [254, 426] on div at bounding box center [235, 415] width 271 height 21
click at [306, 363] on div "Liabilities/Debt: Monthly Expenses - doesn't know but doesn't pay rent or mortg…" at bounding box center [235, 330] width 271 height 63
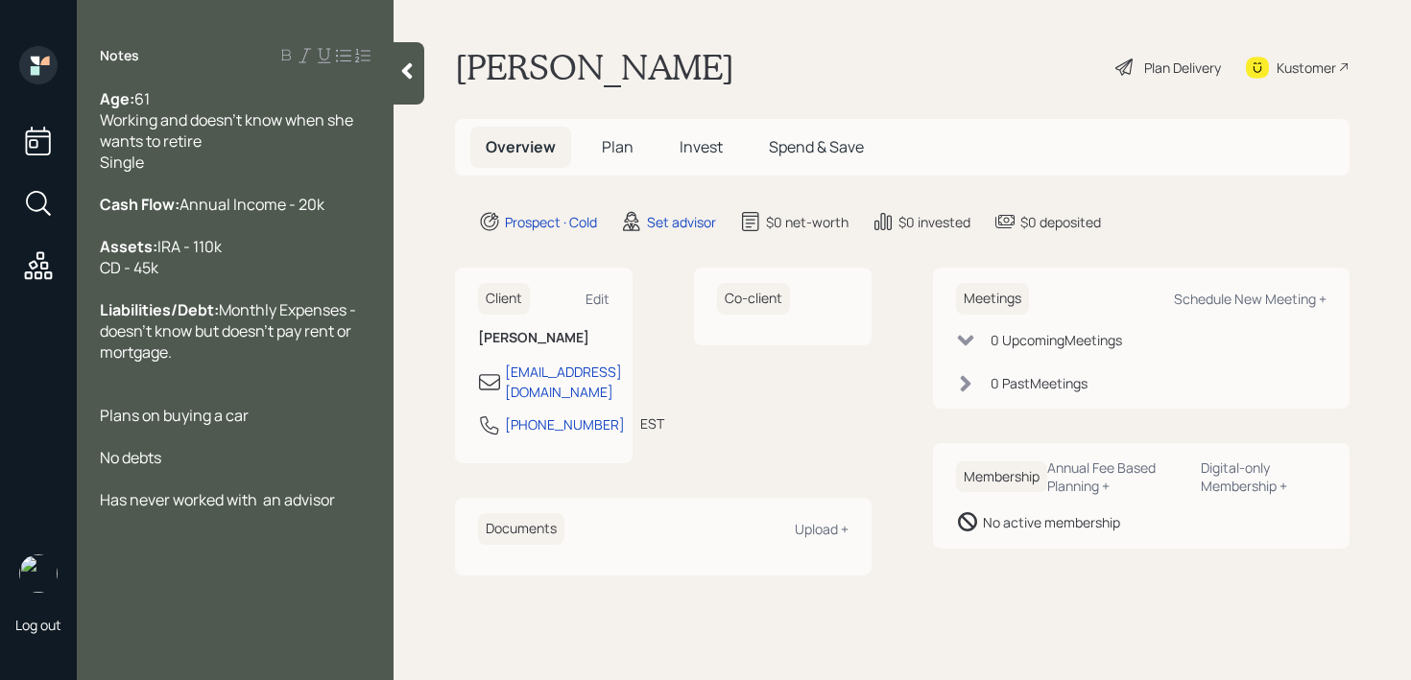
click at [276, 426] on div "Plans on buying a car" at bounding box center [235, 415] width 271 height 21
click at [354, 511] on div "Has never worked with an advisor" at bounding box center [235, 499] width 271 height 21
click at [267, 511] on span "Has never worked with an advisor" at bounding box center [217, 499] width 235 height 21
click at [321, 511] on span "Has never worked with an advisor" at bounding box center [216, 499] width 232 height 21
click at [343, 511] on div "Has never worked with an advisor" at bounding box center [235, 499] width 271 height 21
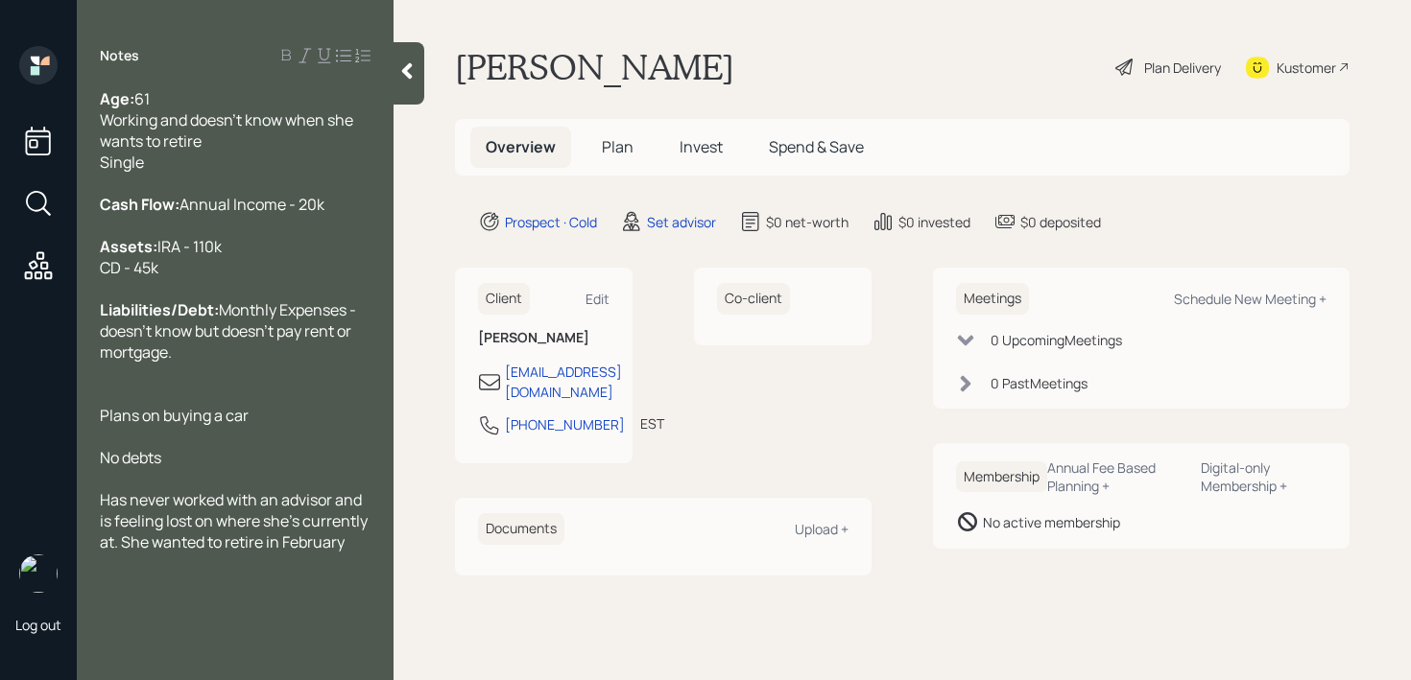
click at [373, 553] on div "Age: [DEMOGRAPHIC_DATA] Working and doesn't know when she wants to retire Singl…" at bounding box center [235, 320] width 317 height 464
click at [356, 553] on div "Has never worked with an advisor and is feeling lost on where she's currently a…" at bounding box center [235, 520] width 271 height 63
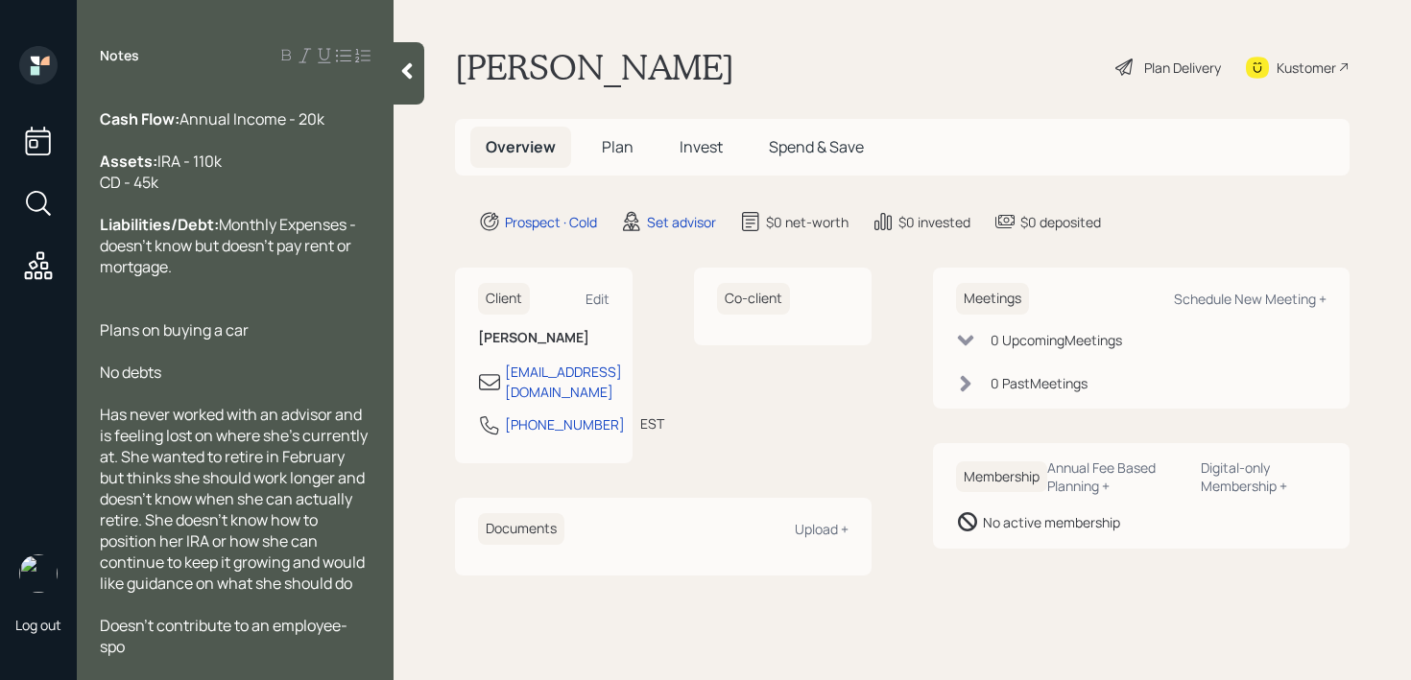
scroll to position [127, 0]
click at [416, 87] on div at bounding box center [408, 73] width 31 height 62
